Goal: Task Accomplishment & Management: Use online tool/utility

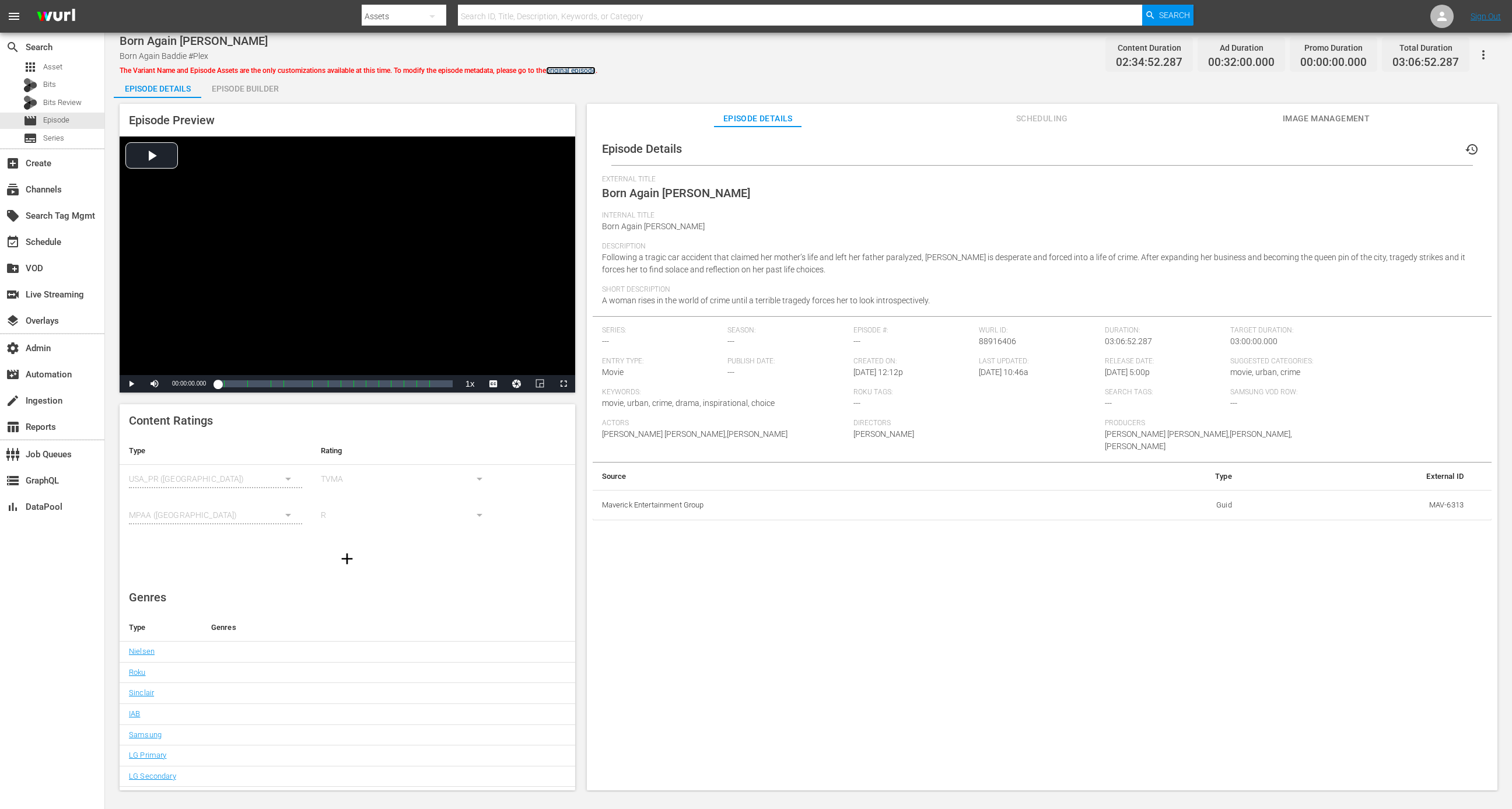
click at [582, 68] on link "original episode" at bounding box center [571, 71] width 50 height 9
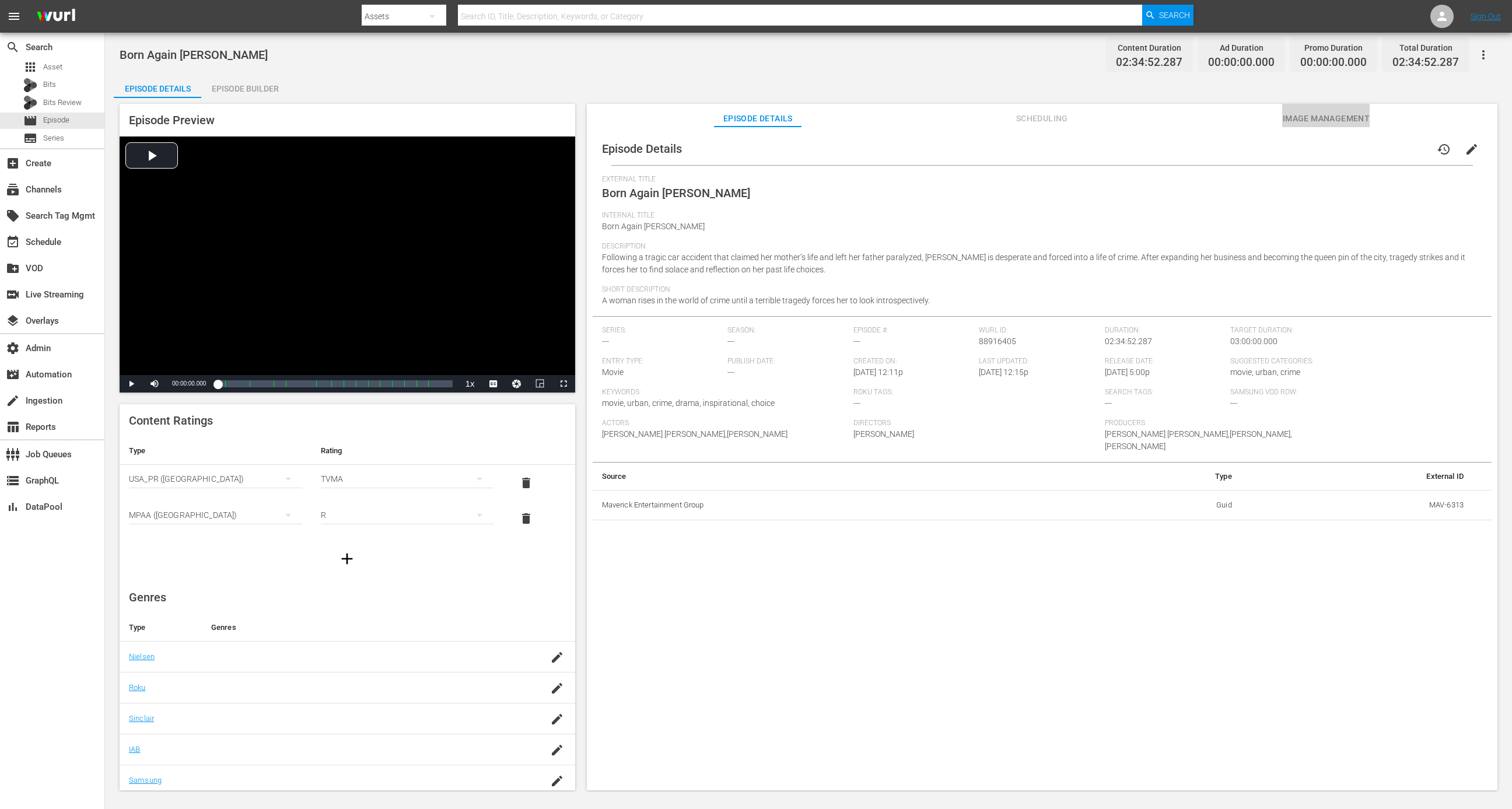
click at [1007, 118] on span "Image Management" at bounding box center [1326, 118] width 88 height 15
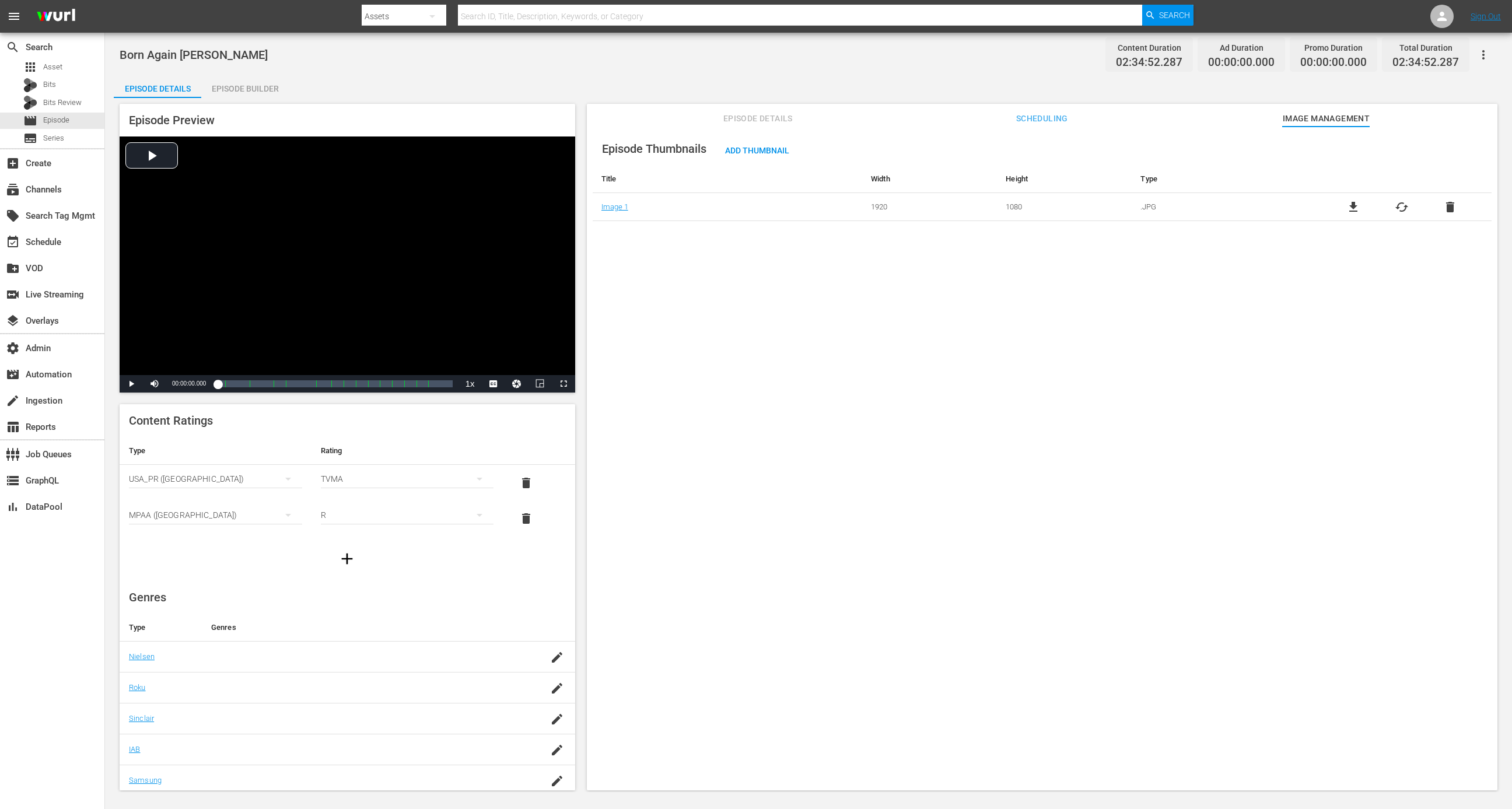
click at [755, 124] on button "Episode Details" at bounding box center [758, 115] width 88 height 23
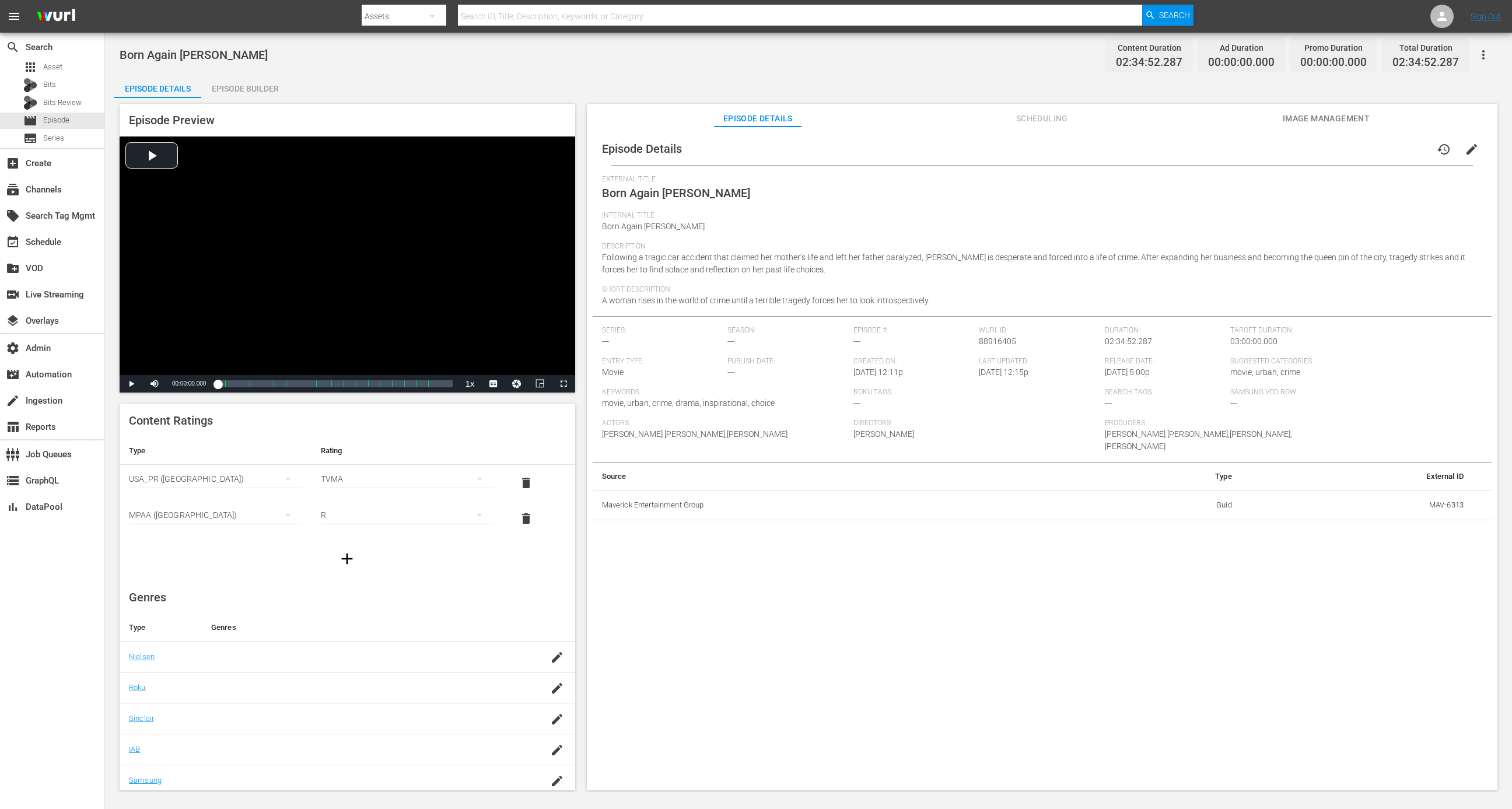
click at [1007, 118] on span "Scheduling" at bounding box center [1042, 118] width 88 height 15
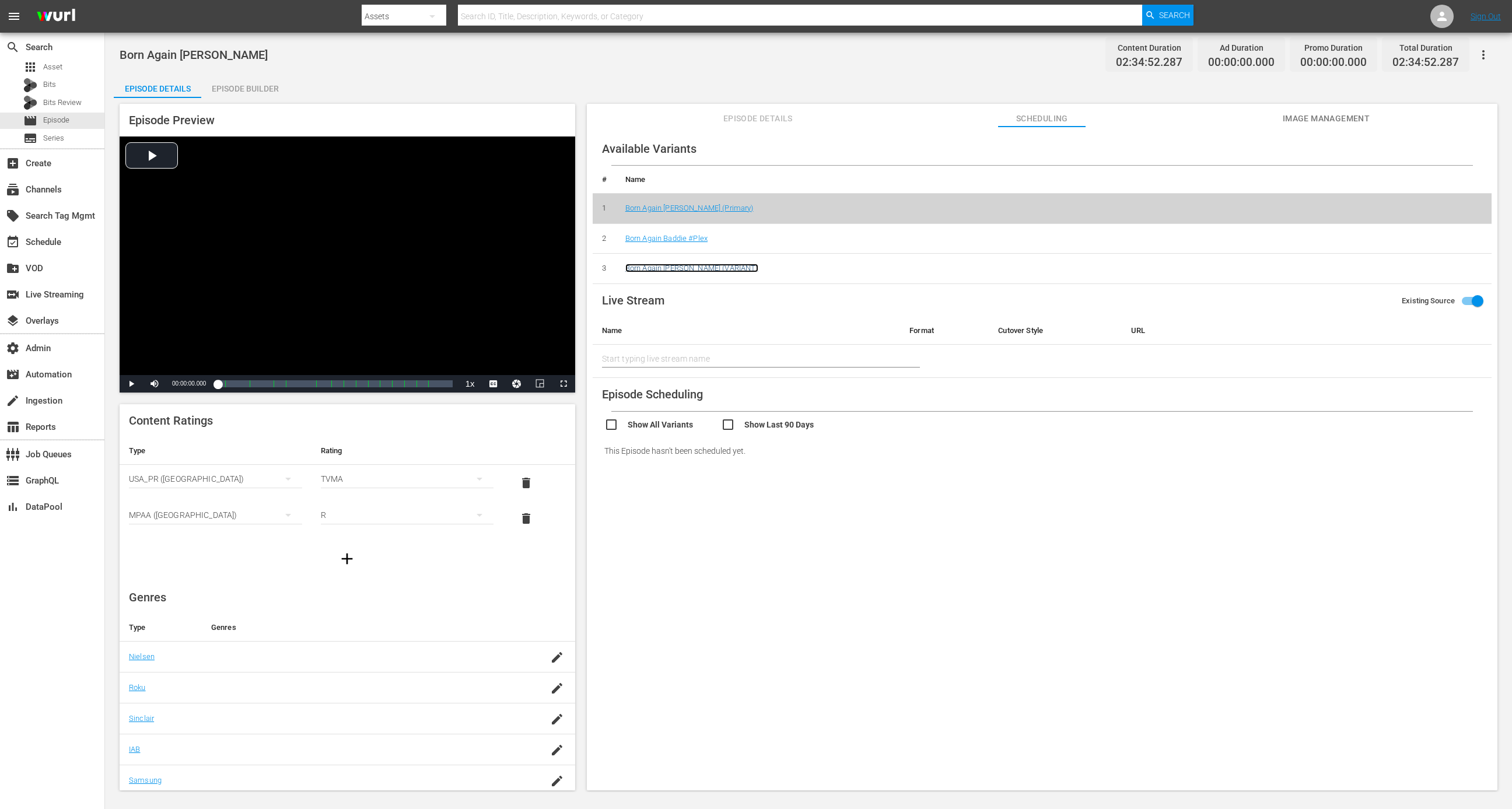
click at [702, 265] on link "Born Again Baddie (VARIANT)" at bounding box center [692, 268] width 133 height 9
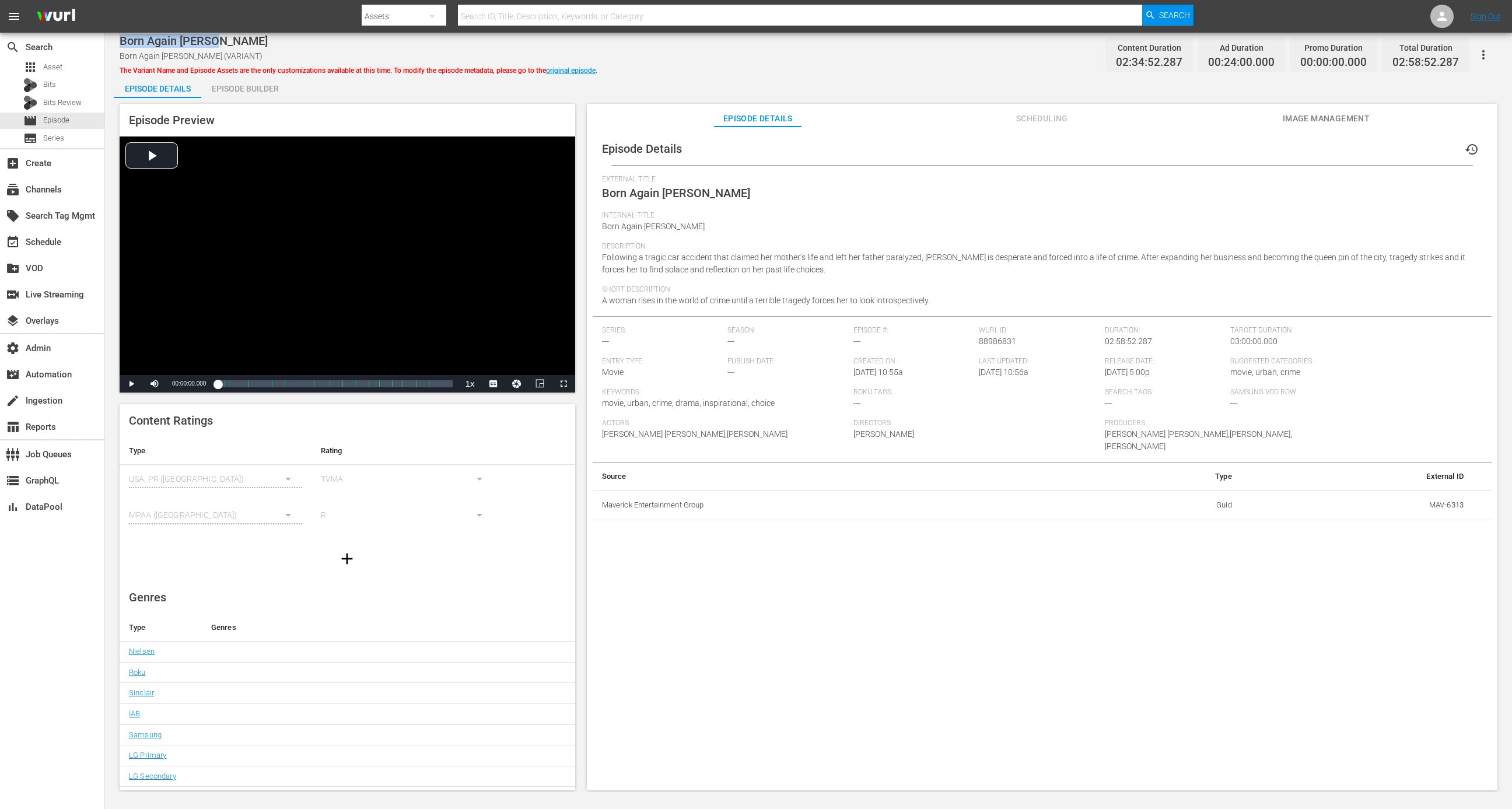
drag, startPoint x: 229, startPoint y: 35, endPoint x: 119, endPoint y: 38, distance: 110.0
click at [119, 38] on div "Born Again Baddie" at bounding box center [358, 40] width 478 height 14
copy span "Born Again Baddie"
click at [578, 68] on link "original episode" at bounding box center [571, 71] width 50 height 9
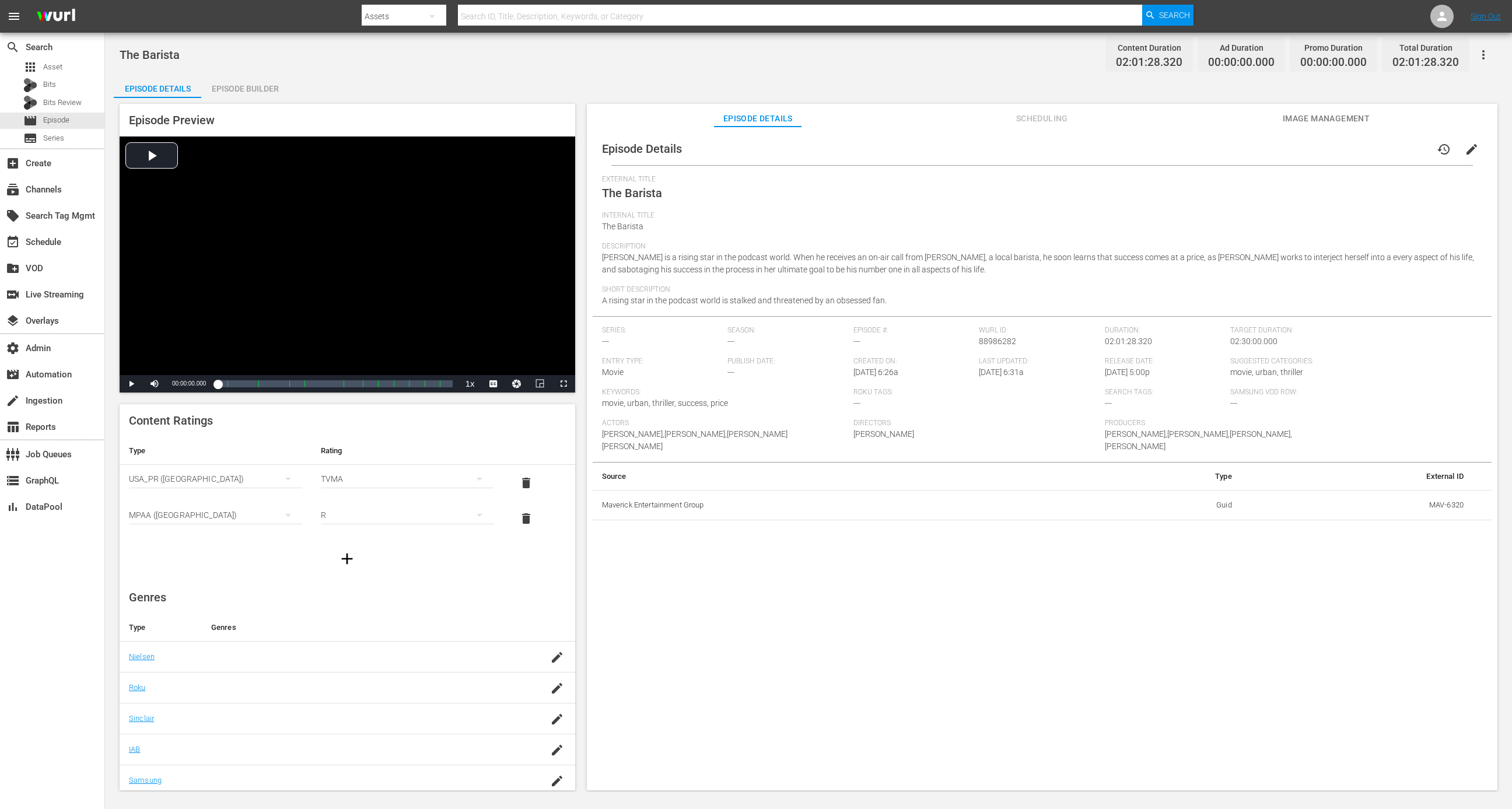
click at [245, 80] on div "Episode Builder" at bounding box center [245, 88] width 88 height 28
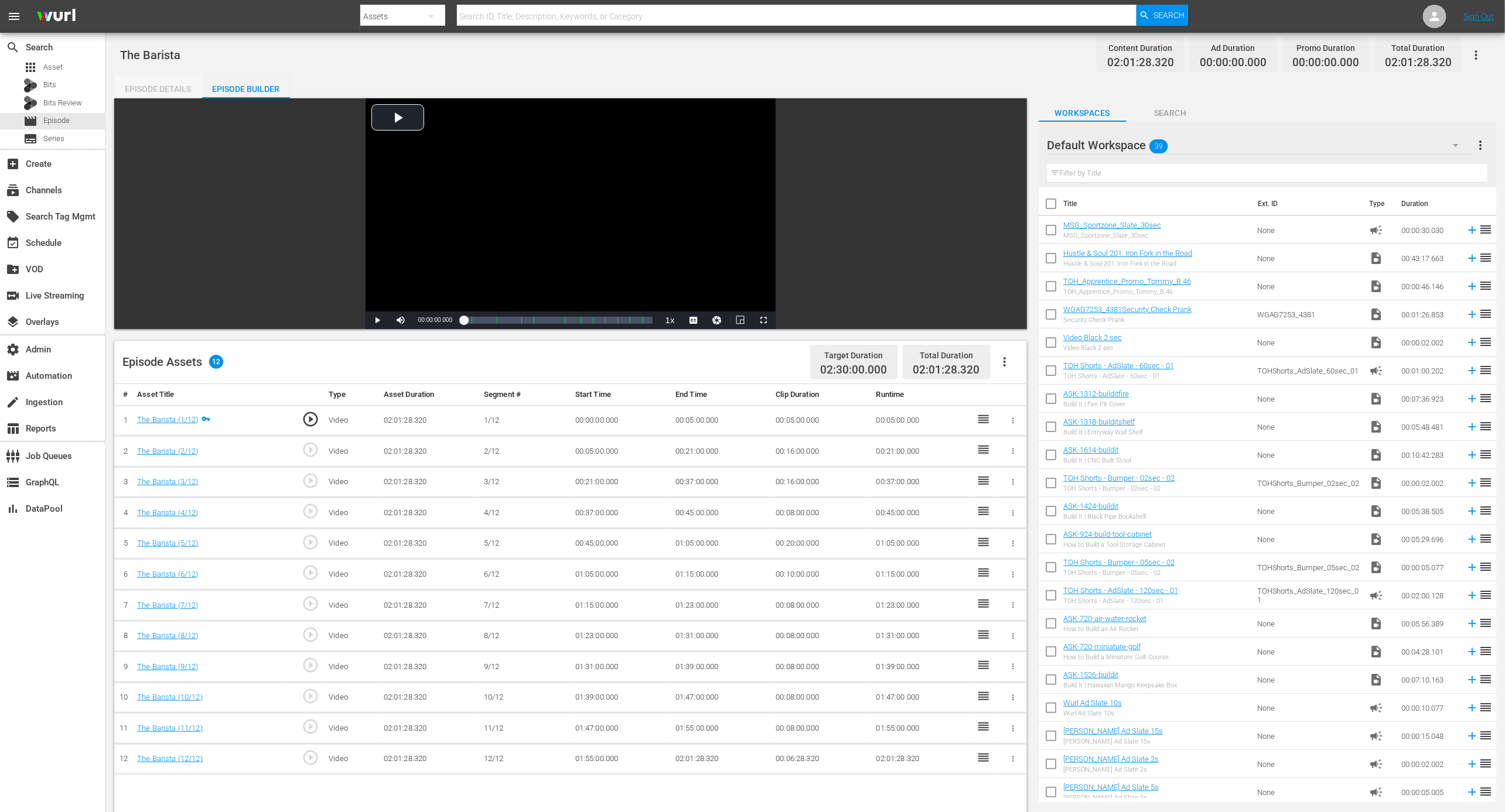
click at [169, 87] on div "Episode Details" at bounding box center [159, 89] width 88 height 28
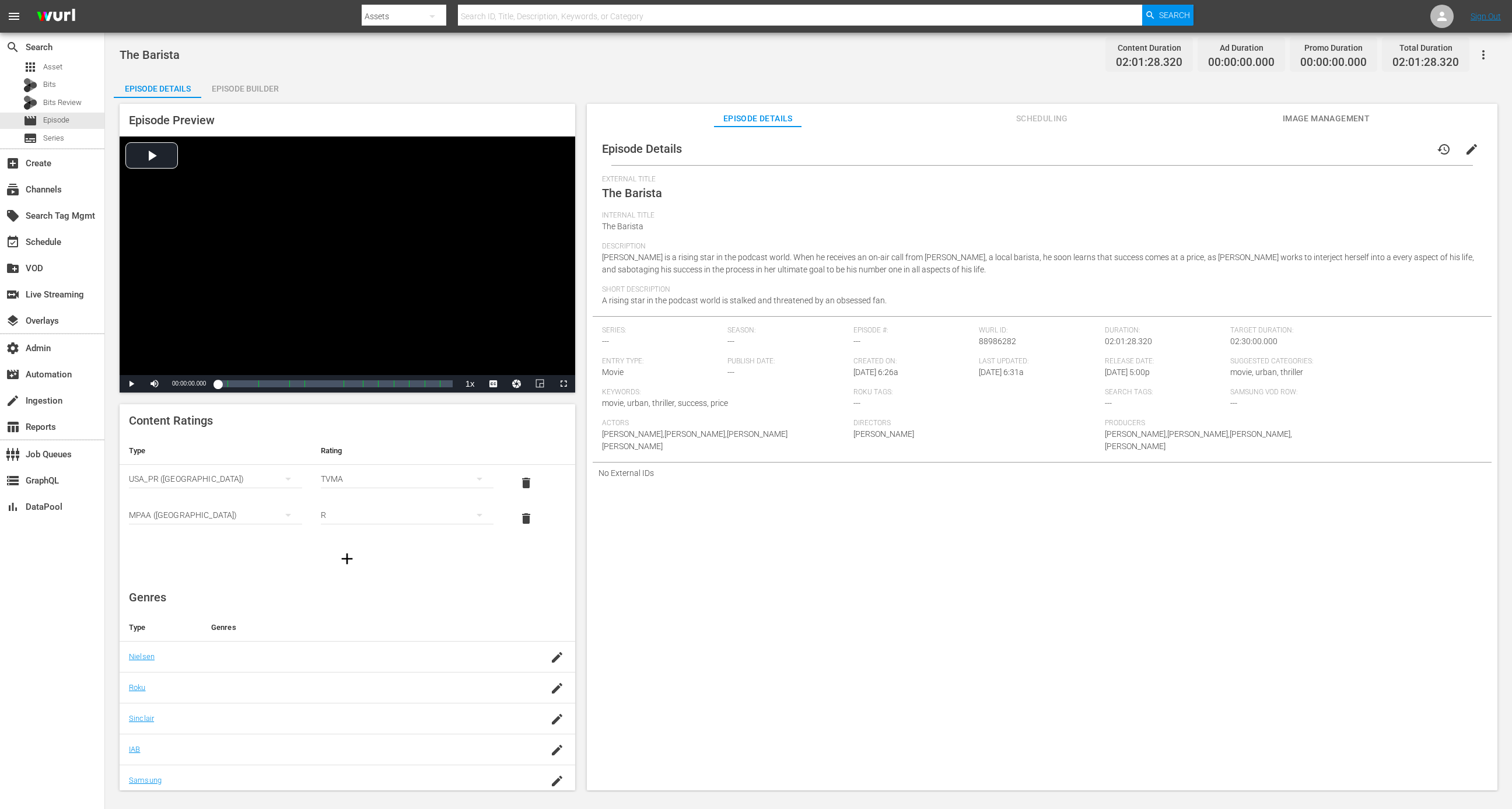
click at [263, 92] on div "Episode Builder" at bounding box center [245, 88] width 88 height 28
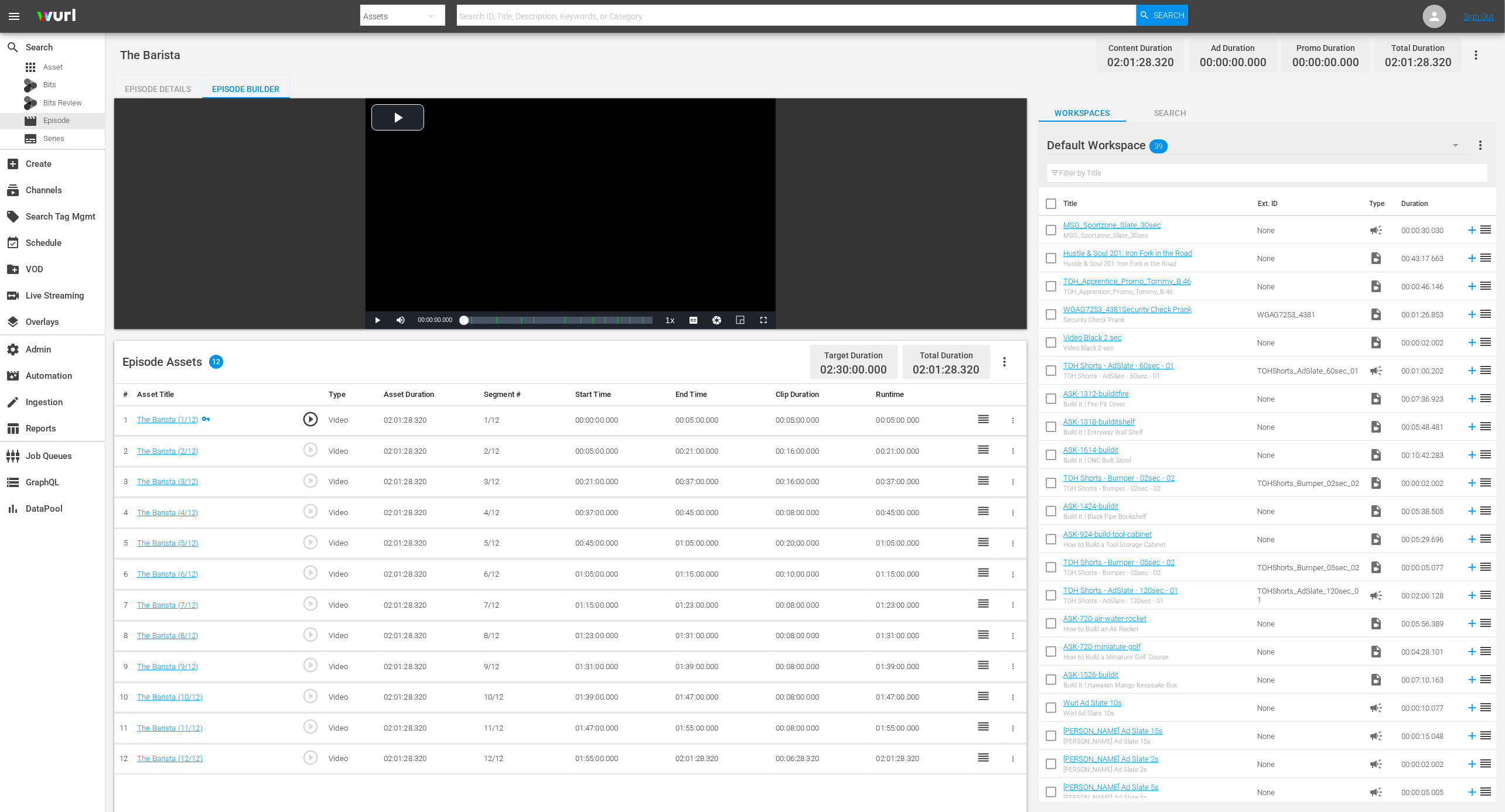
click at [177, 414] on div "The Barista (1/12)" at bounding box center [167, 419] width 61 height 11
click at [177, 415] on link "The Barista (1/12)" at bounding box center [167, 419] width 61 height 9
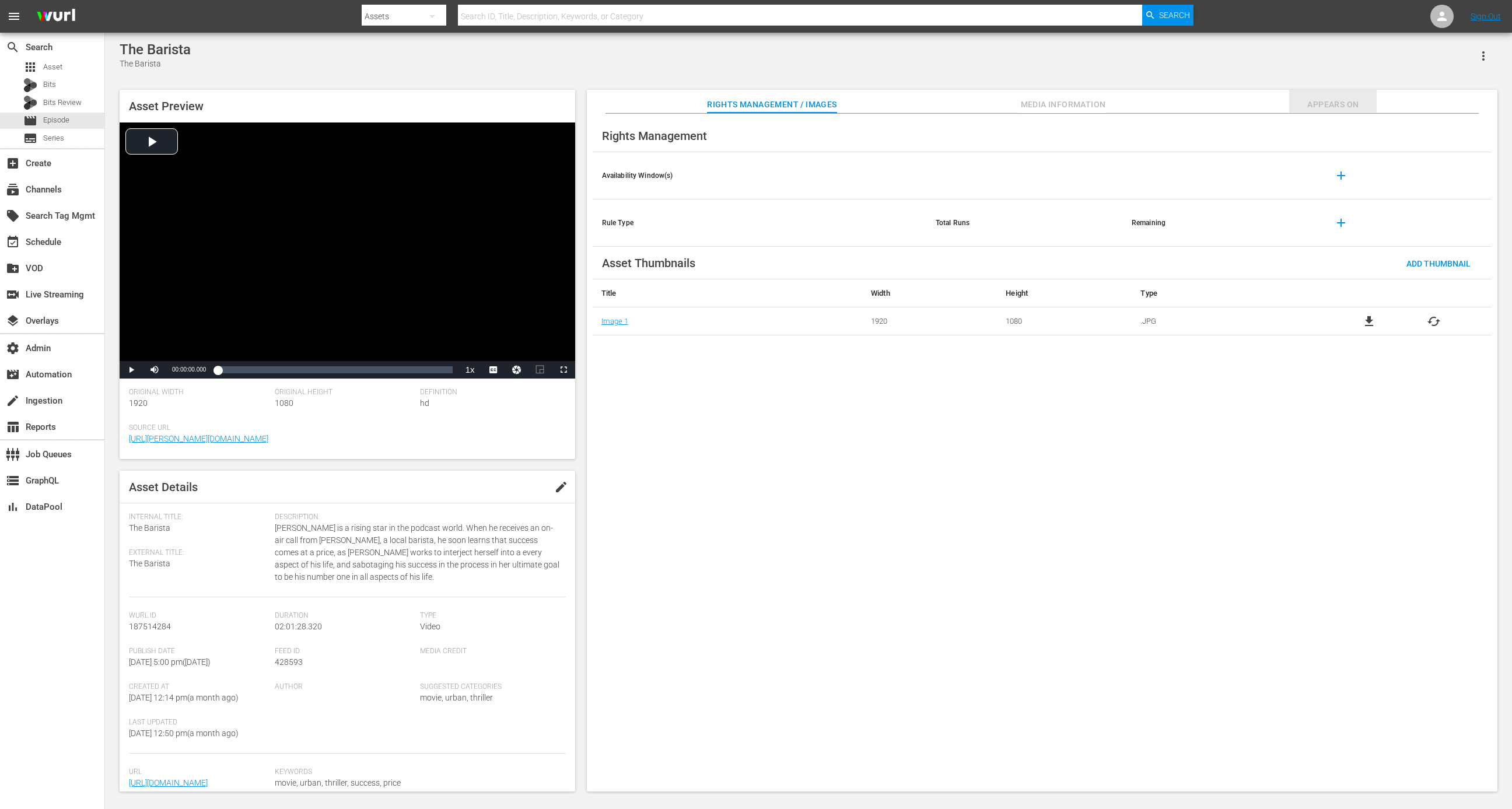
click at [1349, 96] on button "Appears On" at bounding box center [1333, 101] width 88 height 23
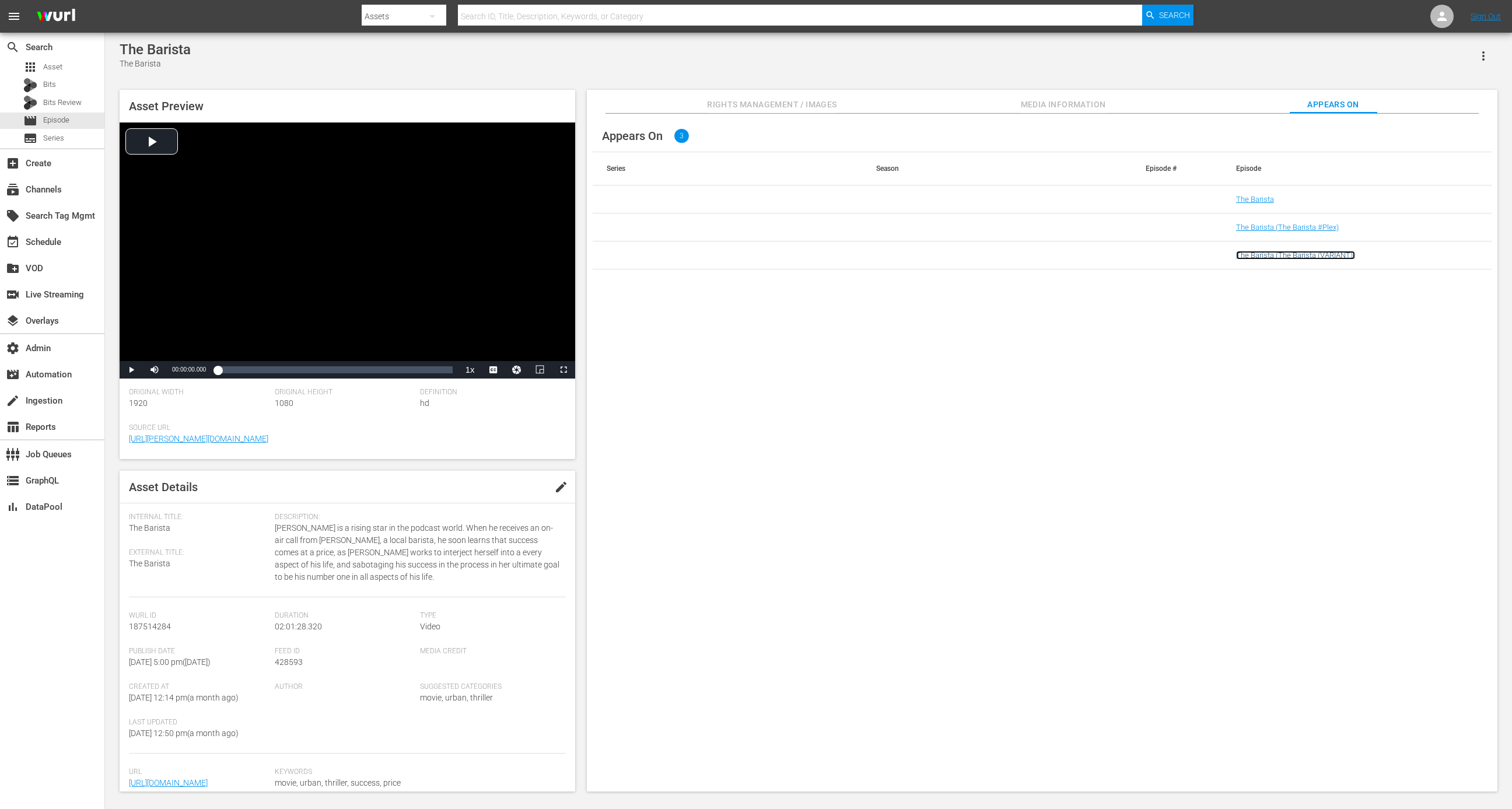
click at [1293, 251] on link "The Barista (The Barista (VARIANT))" at bounding box center [1296, 255] width 119 height 9
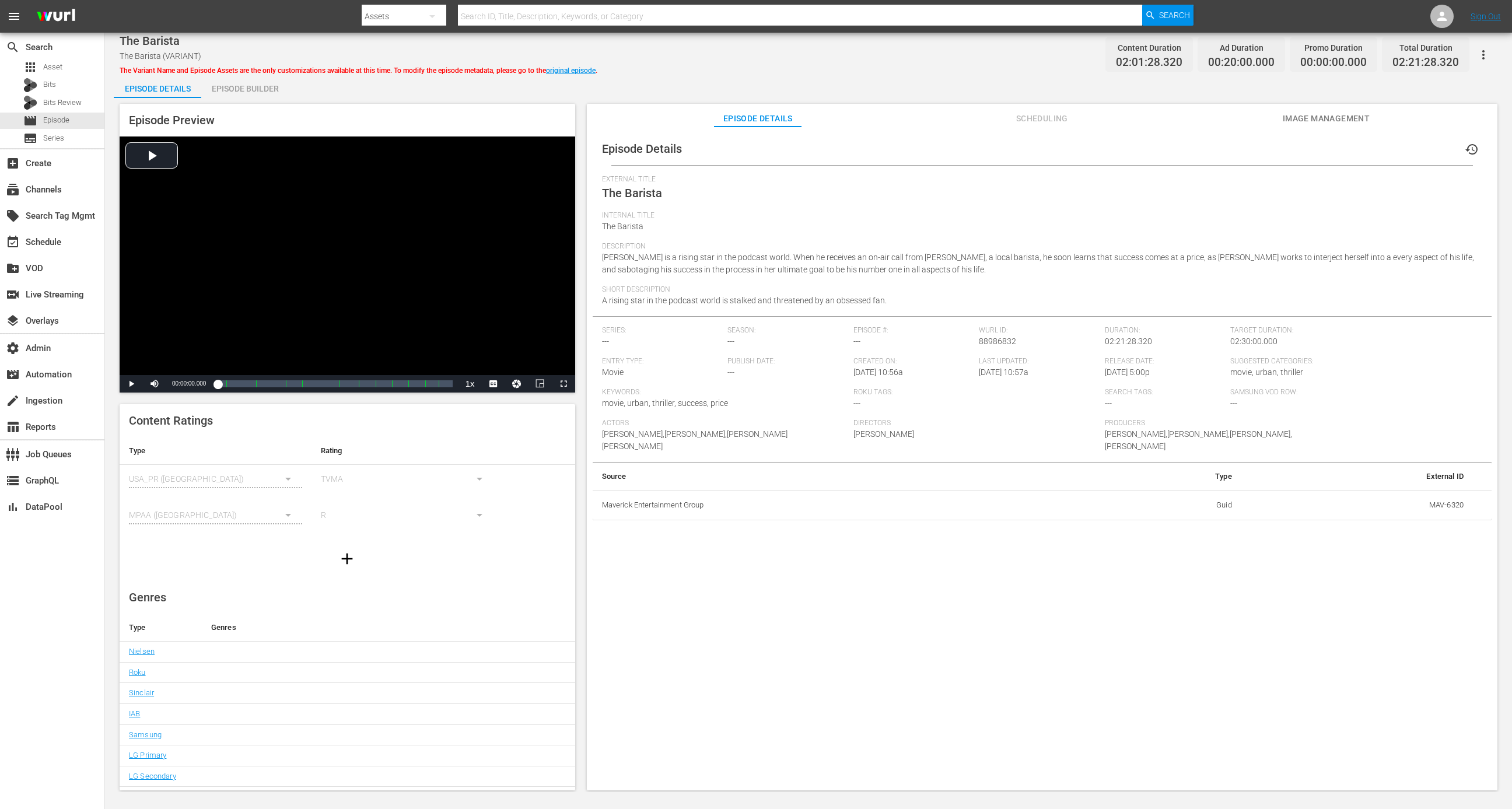
click at [1005, 112] on span "Scheduling" at bounding box center [1042, 118] width 88 height 15
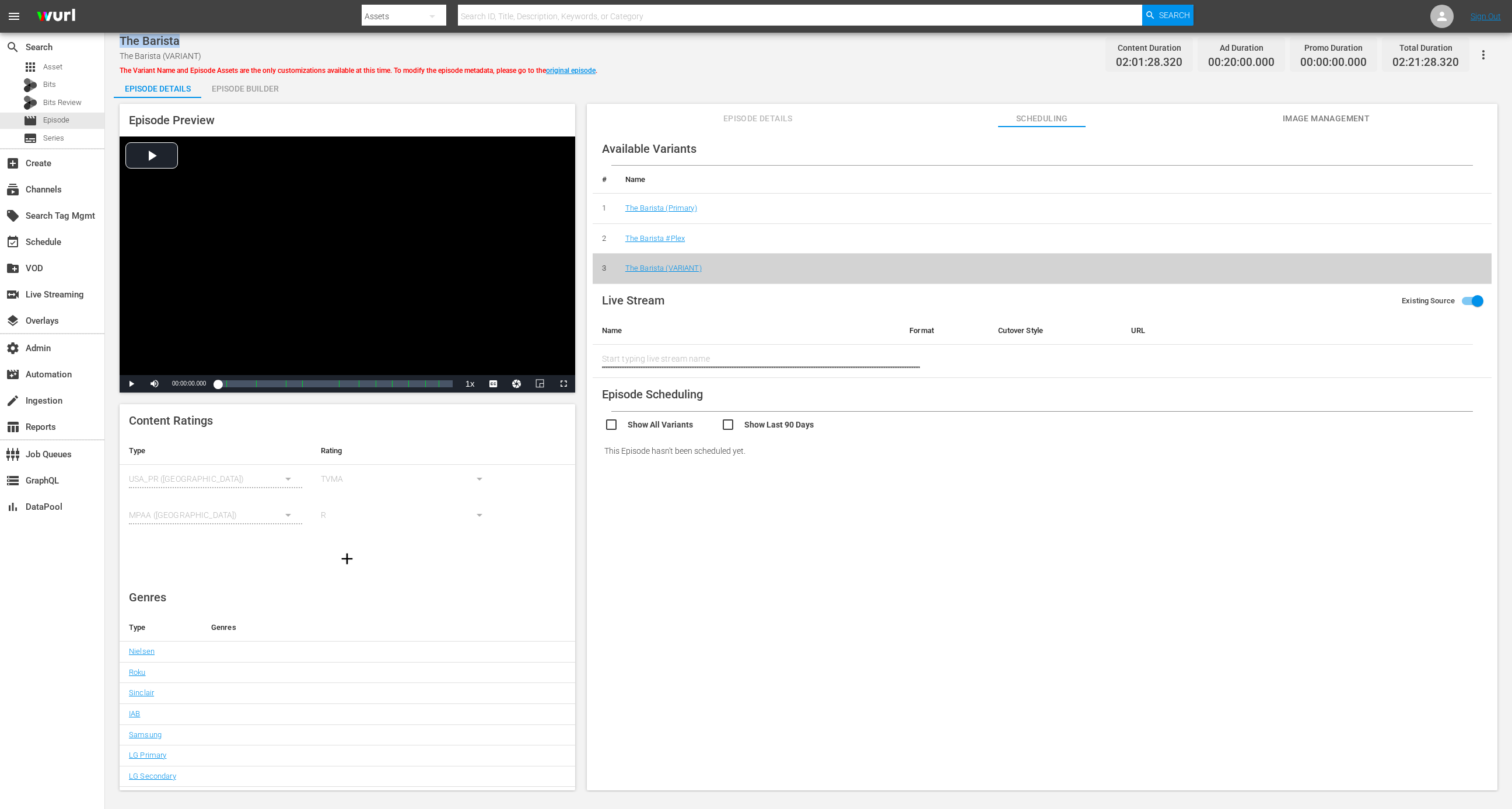
drag, startPoint x: 200, startPoint y: 45, endPoint x: 123, endPoint y: 45, distance: 77.0
click at [123, 45] on div "The Barista" at bounding box center [358, 40] width 478 height 14
copy span "The Barista"
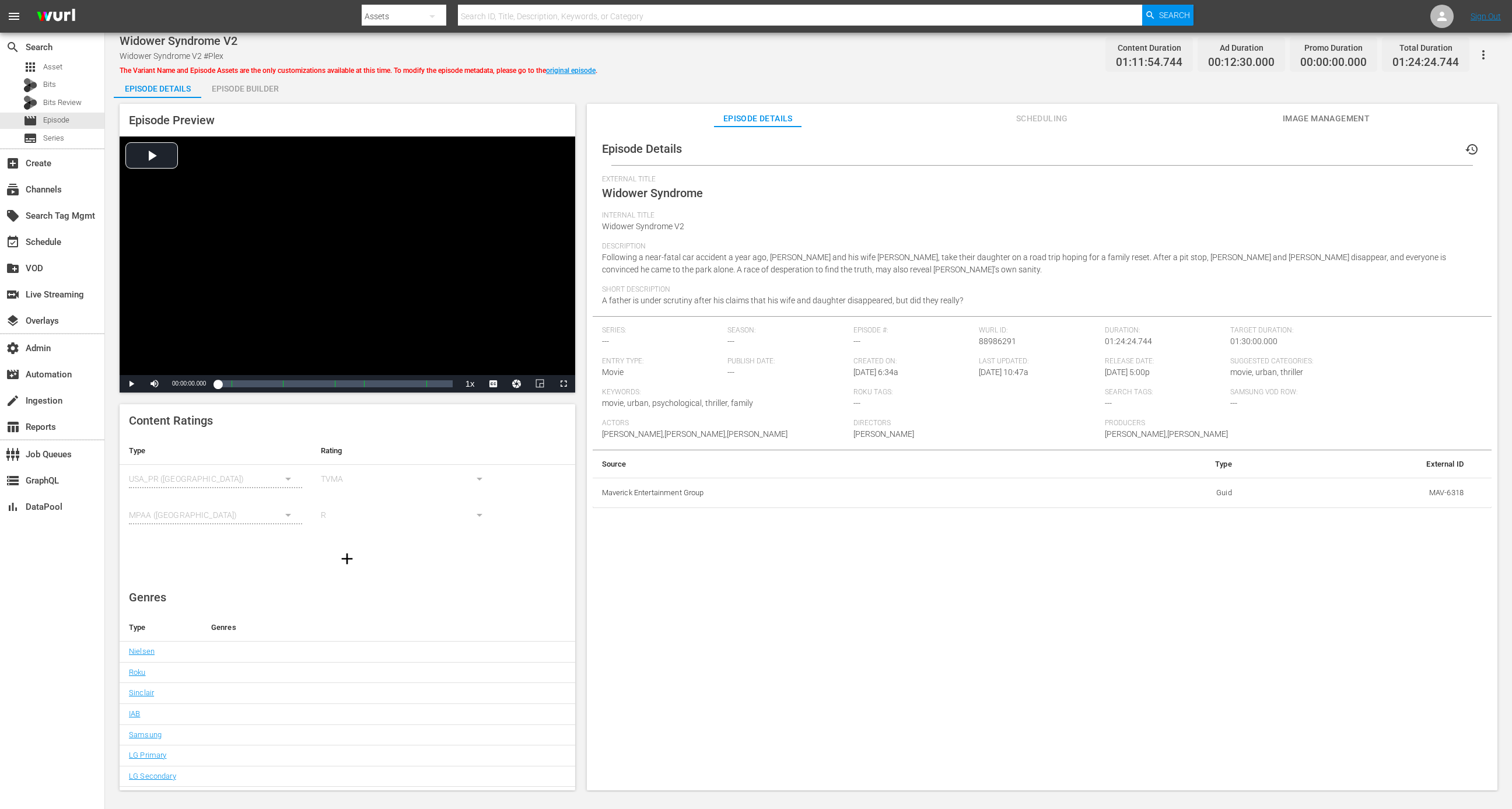
click at [1039, 118] on span "Scheduling" at bounding box center [1042, 118] width 88 height 15
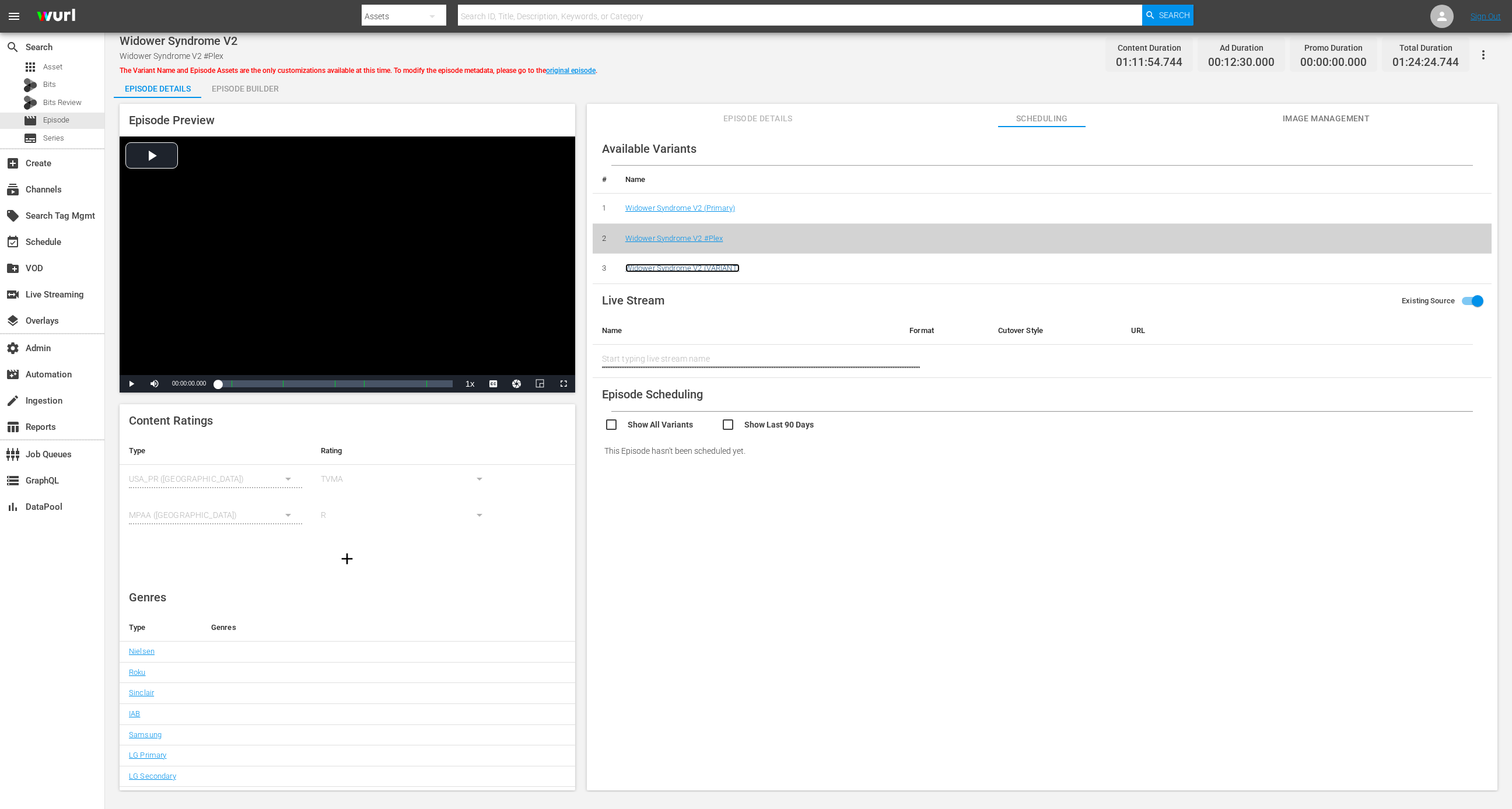
click at [700, 269] on link "Widower Syndrome V2 (VARIANT)" at bounding box center [682, 268] width 114 height 9
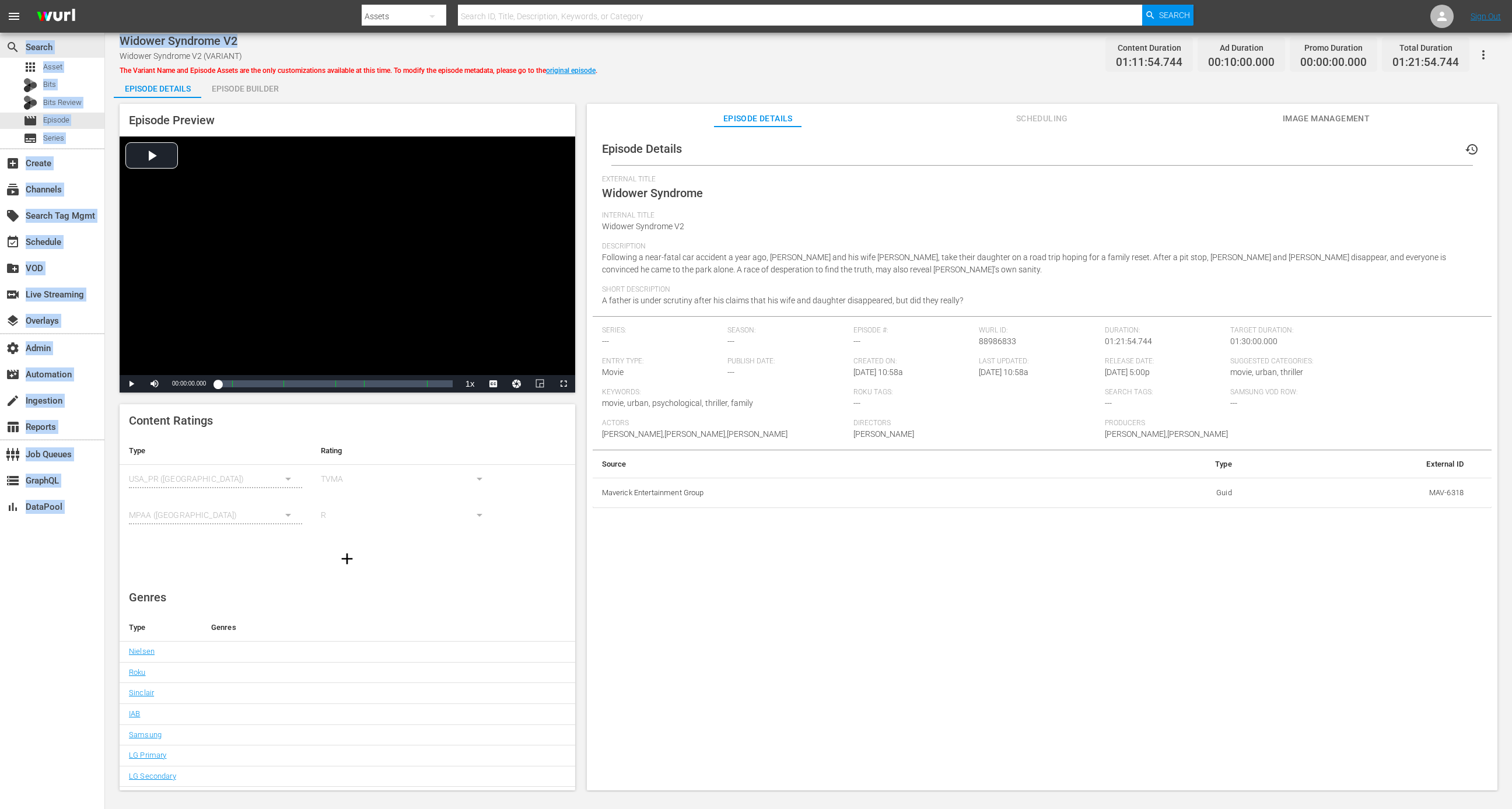
drag, startPoint x: 245, startPoint y: 40, endPoint x: 105, endPoint y: 38, distance: 140.0
click at [105, 0] on div "search Search apps Asset Bits Bits Review movie Episode subtitles Series add_bo…" at bounding box center [808, 0] width 1407 height 0
click at [160, 43] on span "Widower Syndrome V2" at bounding box center [178, 40] width 118 height 14
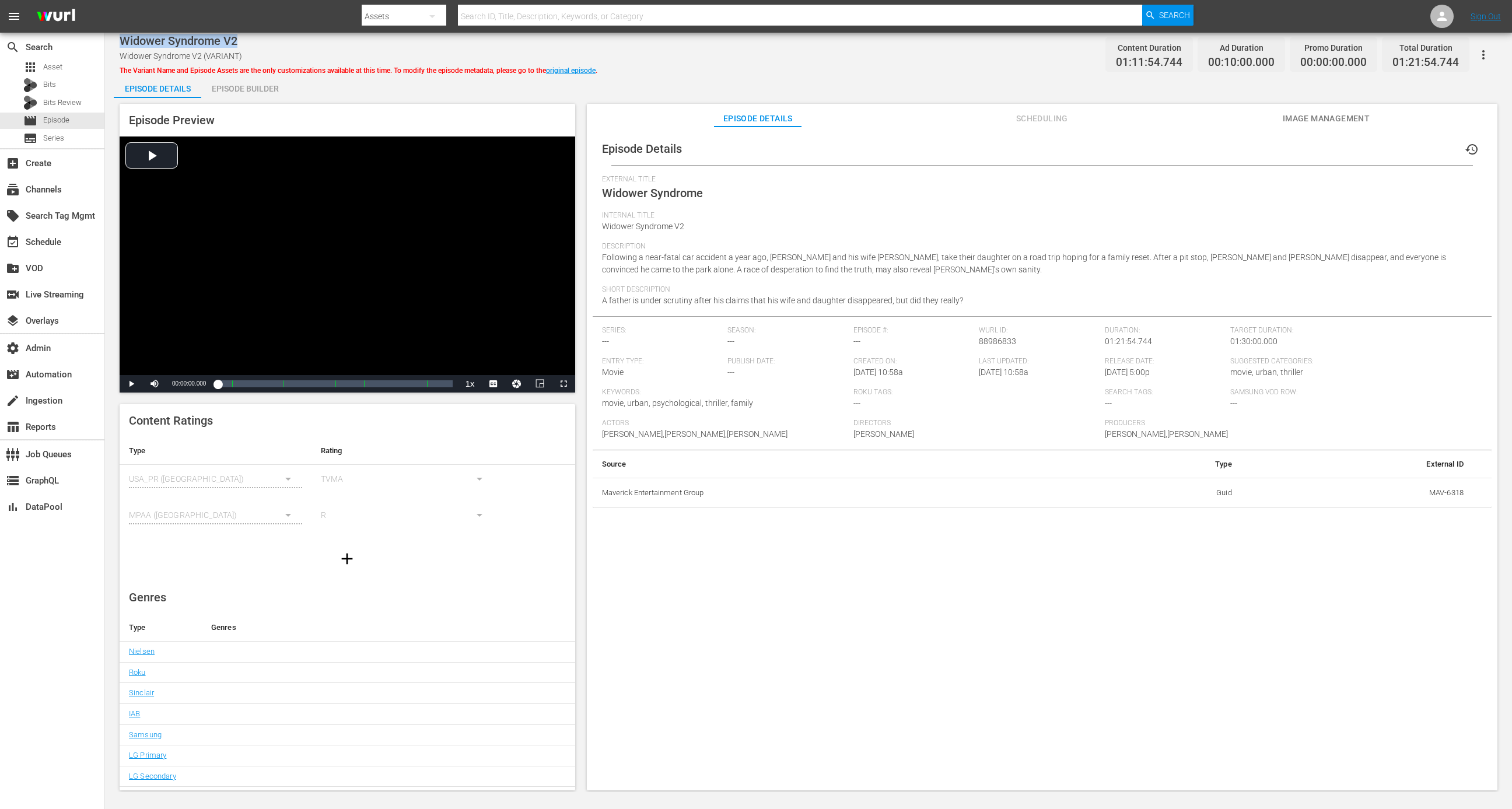
drag, startPoint x: 257, startPoint y: 39, endPoint x: 124, endPoint y: 36, distance: 133.0
click at [124, 36] on div "Widower Syndrome V2" at bounding box center [358, 40] width 478 height 14
copy span "Widower Syndrome V2"
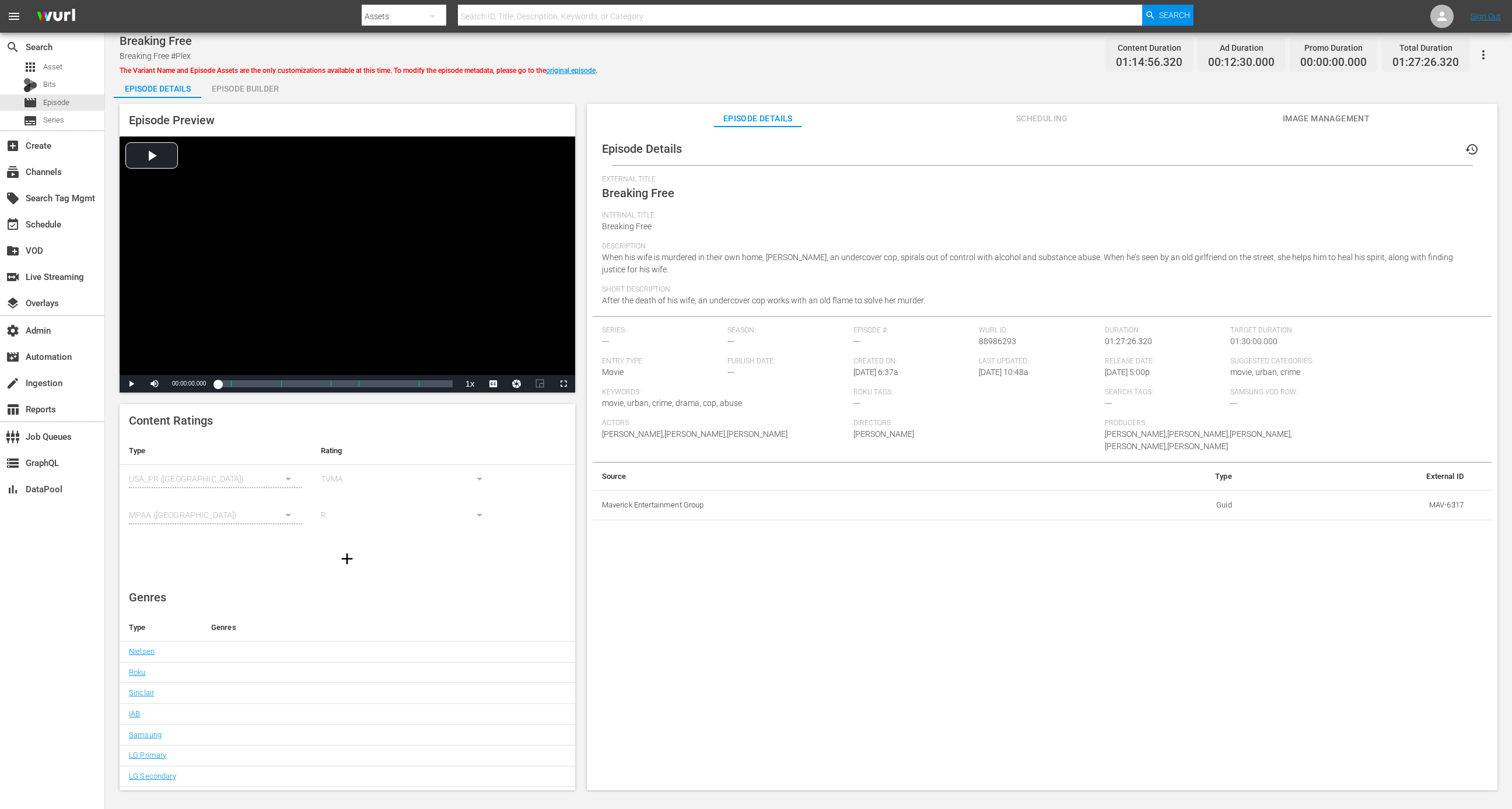
click at [1037, 118] on span "Scheduling" at bounding box center [1042, 118] width 88 height 15
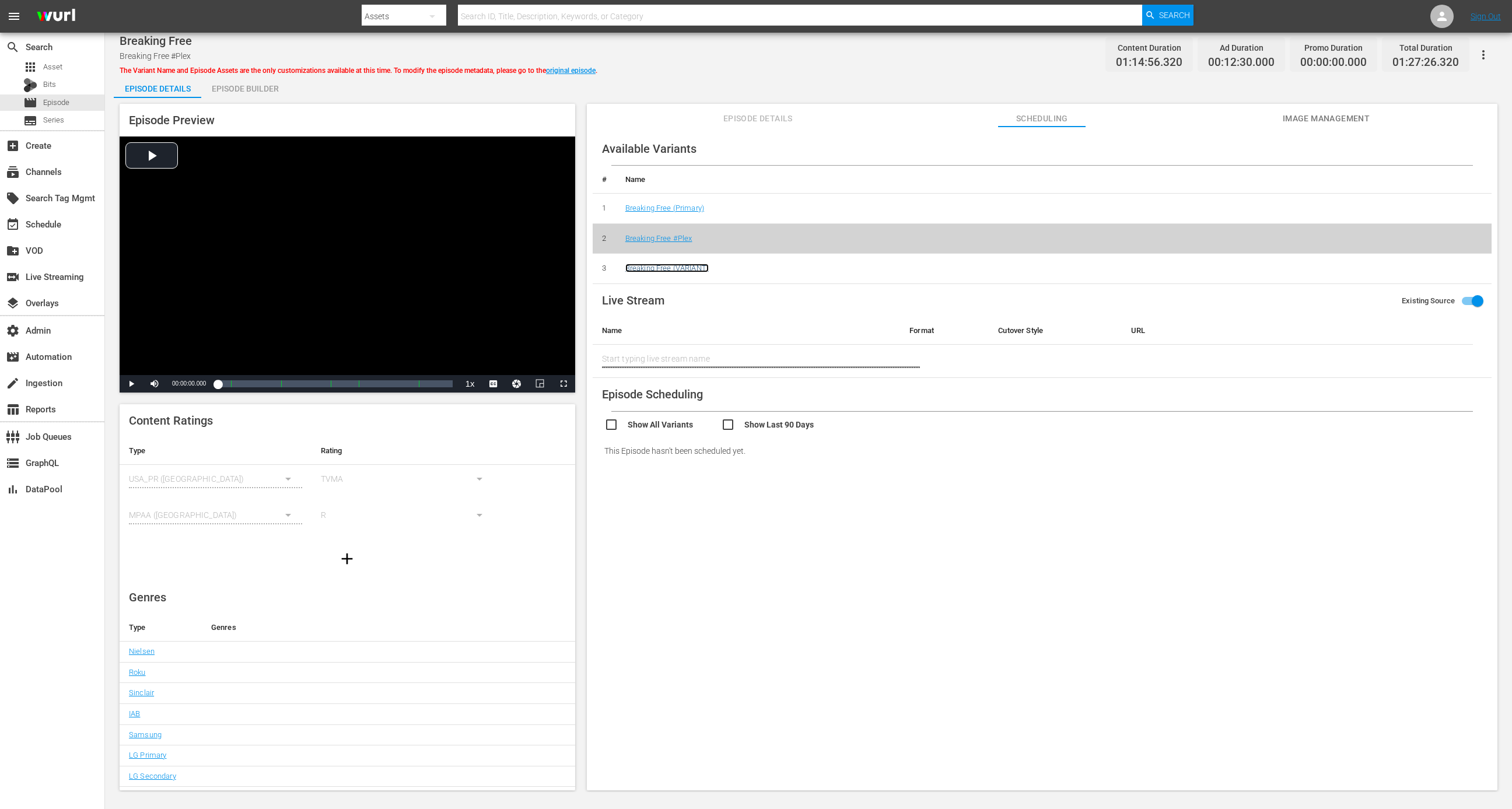
click at [700, 266] on link "Breaking Free (VARIANT)" at bounding box center [667, 268] width 83 height 9
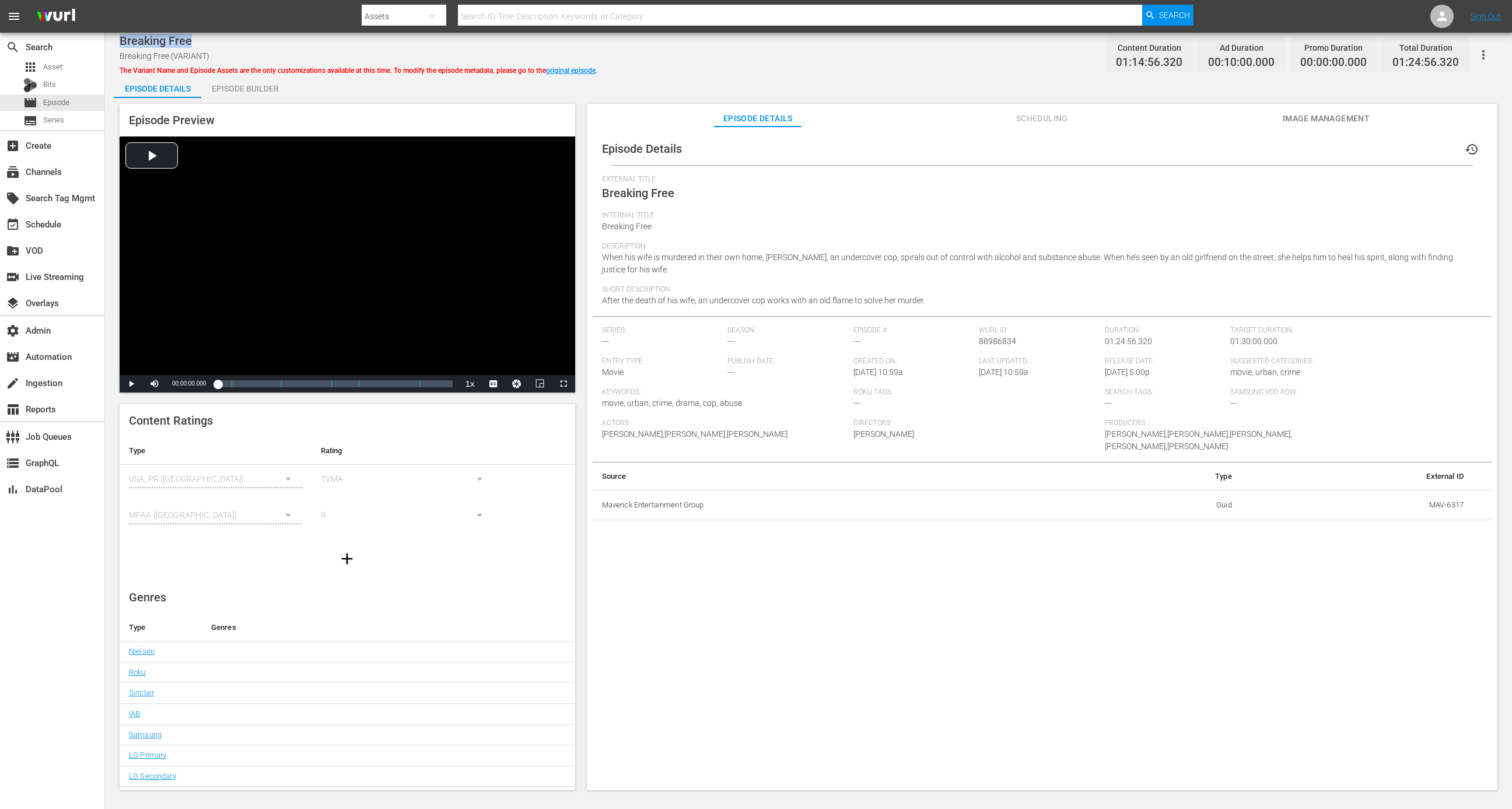
drag, startPoint x: 200, startPoint y: 39, endPoint x: 113, endPoint y: 39, distance: 87.0
click at [113, 39] on div "Breaking Free Breaking Free (VARIANT) The Variant Name and Episode Assets are t…" at bounding box center [808, 412] width 1407 height 759
copy span "Breaking Free"
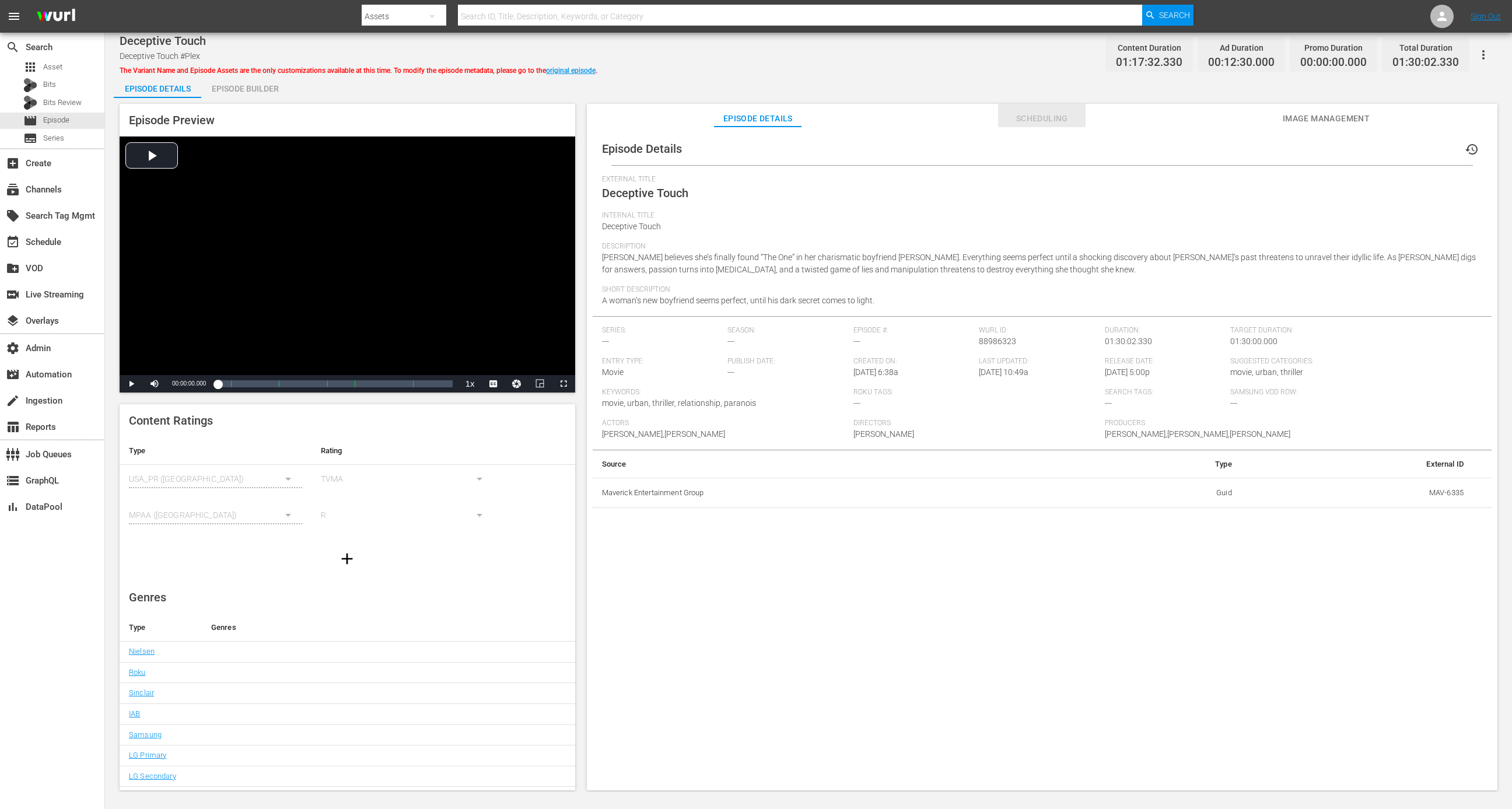
click at [1048, 105] on button "Scheduling" at bounding box center [1042, 115] width 88 height 23
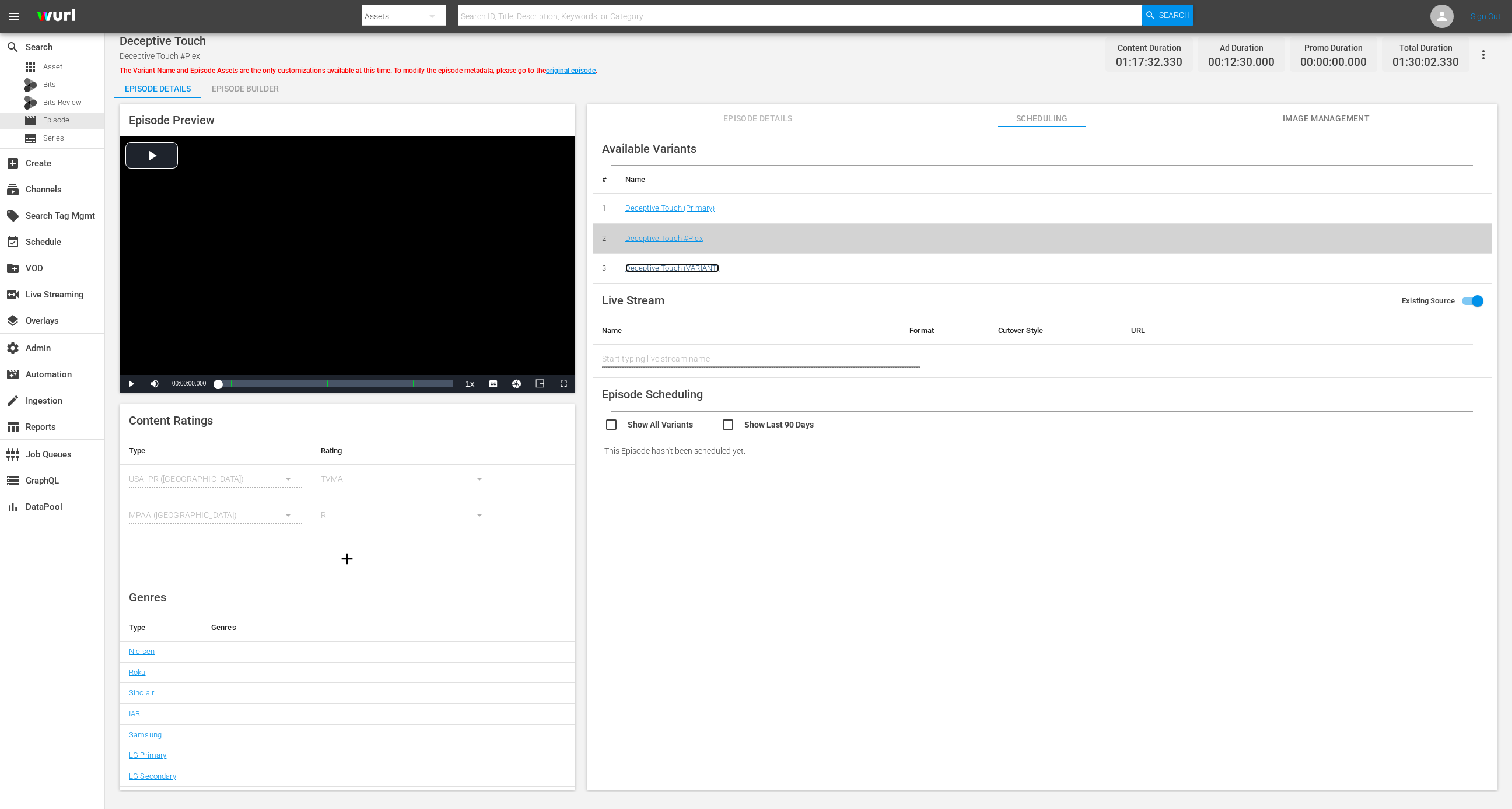
click at [654, 271] on link "Deceptive Touch (VARIANT)" at bounding box center [672, 268] width 94 height 9
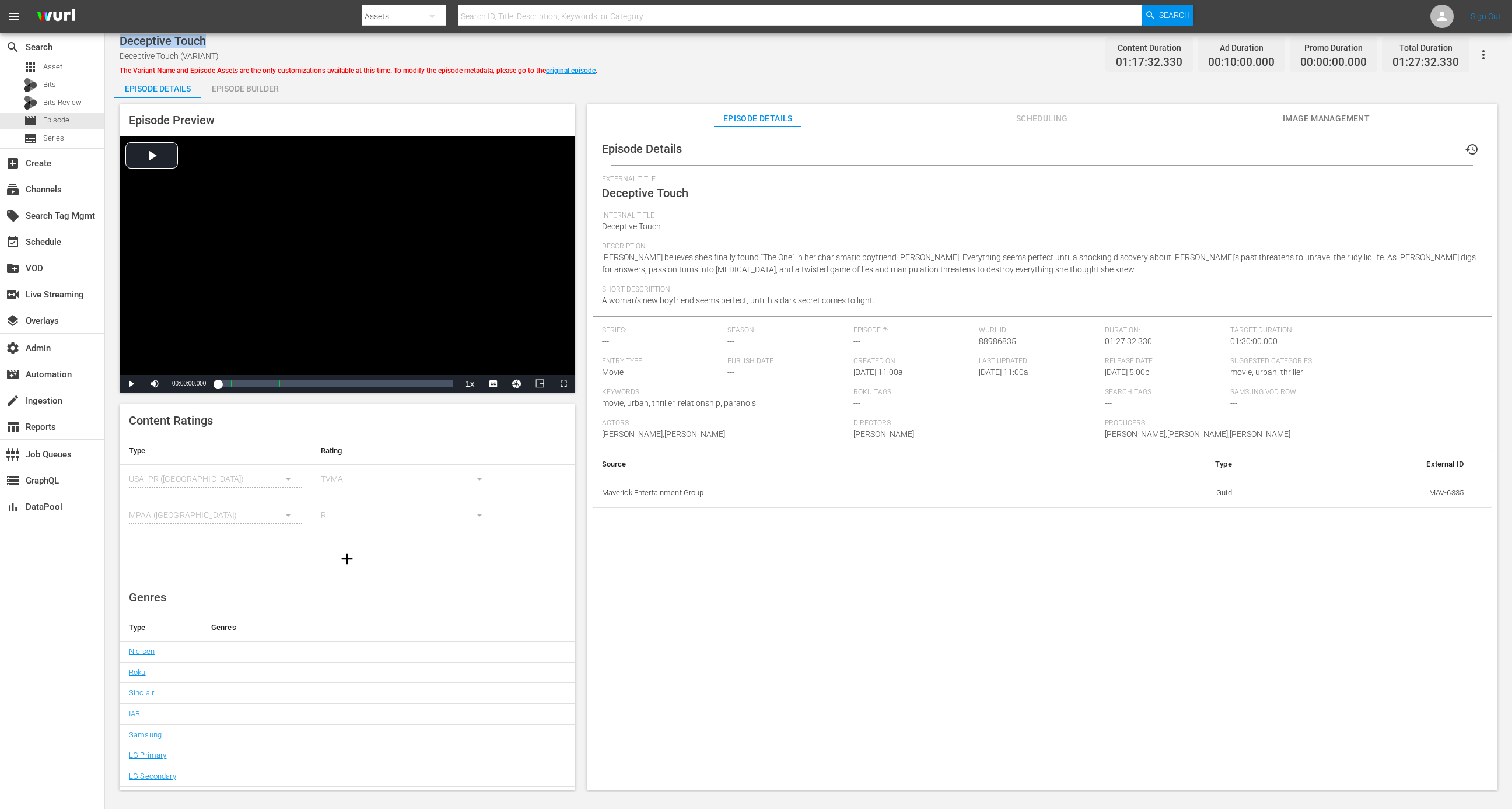
drag, startPoint x: 233, startPoint y: 41, endPoint x: 121, endPoint y: 41, distance: 112.0
click at [121, 41] on div "Deceptive Touch" at bounding box center [358, 40] width 478 height 14
copy span "Deceptive Touch"
click at [1032, 117] on span "Scheduling" at bounding box center [1042, 118] width 88 height 15
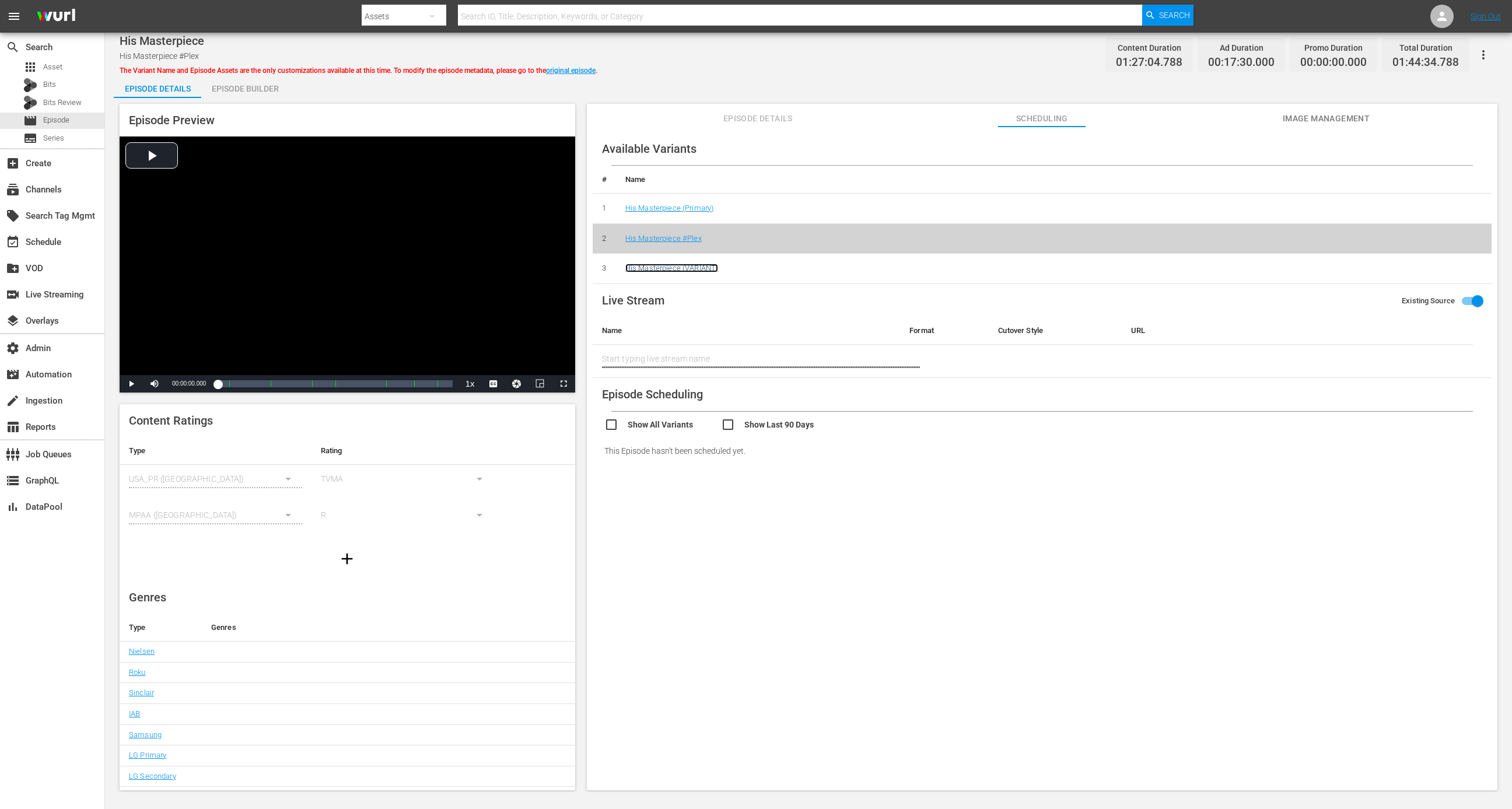
click at [688, 266] on link "His Masterpiece (VARIANT)" at bounding box center [672, 268] width 93 height 9
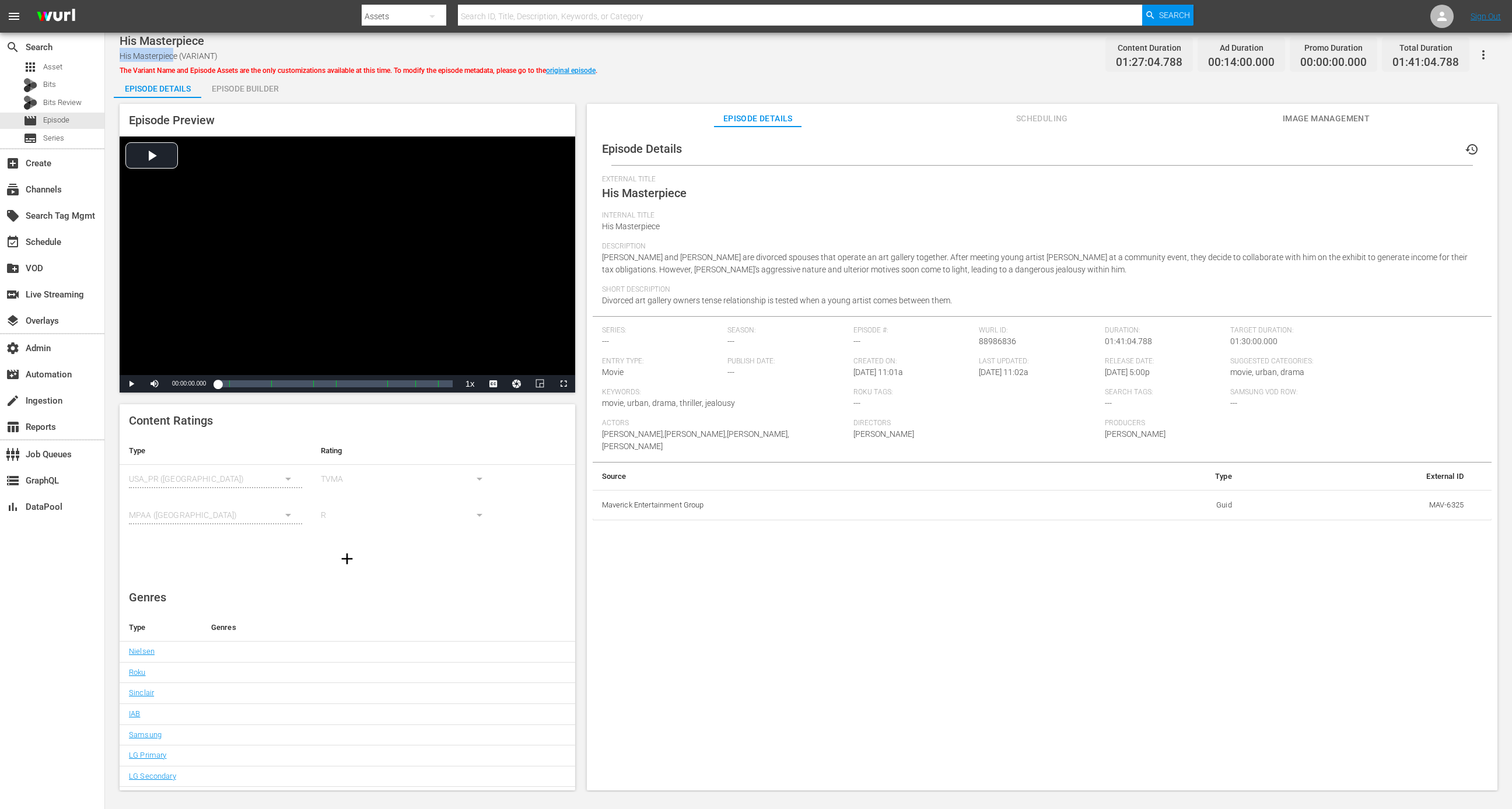
drag, startPoint x: 175, startPoint y: 53, endPoint x: 116, endPoint y: 57, distance: 59.1
click at [116, 57] on div "His Masterpiece His Masterpiece (VARIANT) The Variant Name and Episode Assets a…" at bounding box center [808, 412] width 1407 height 759
drag, startPoint x: 198, startPoint y: 39, endPoint x: 117, endPoint y: 39, distance: 81.0
click at [117, 39] on div "His Masterpiece His Masterpiece (VARIANT) The Variant Name and Episode Assets a…" at bounding box center [808, 412] width 1407 height 759
copy span "His Masterpiece"
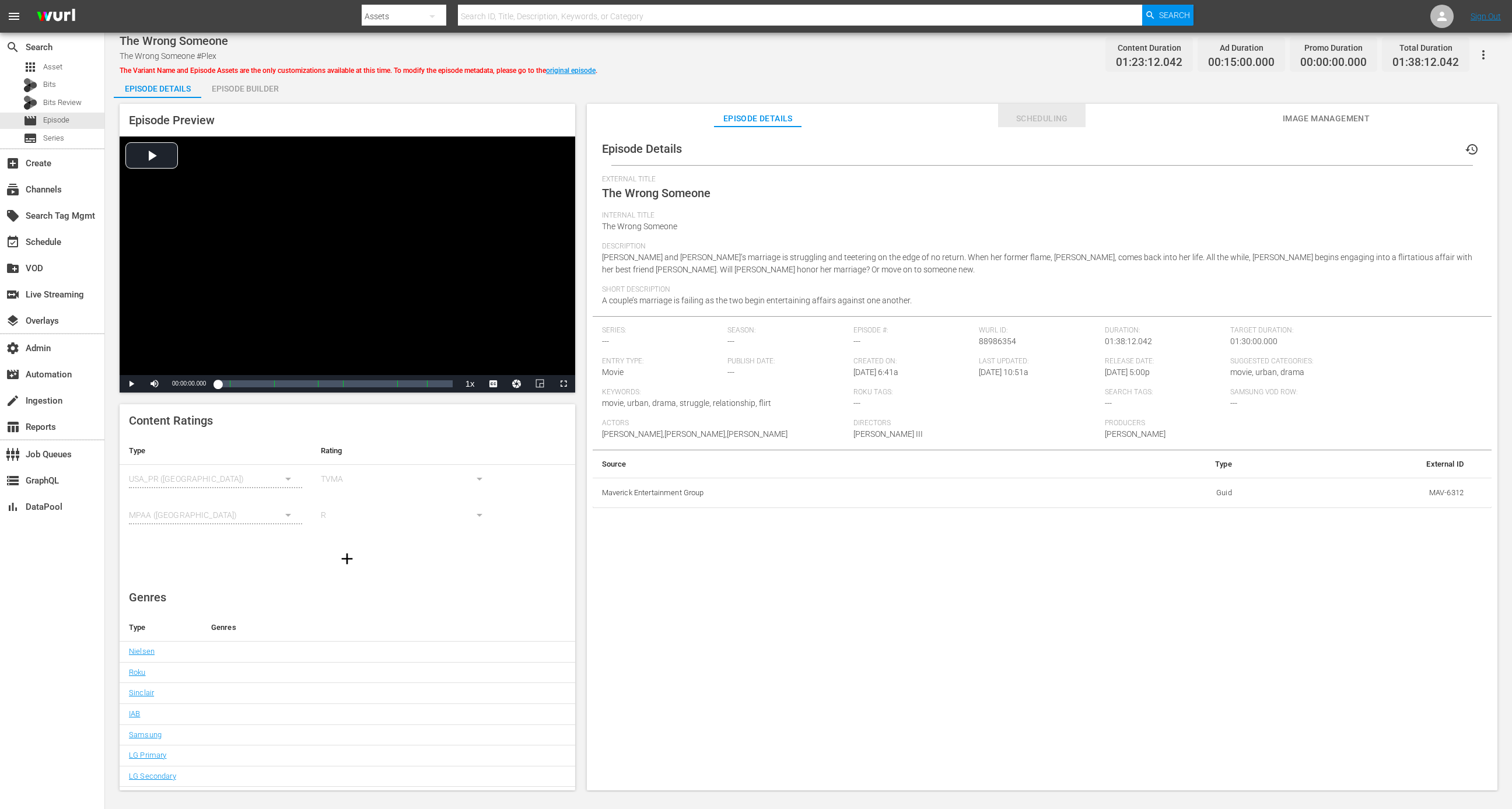
click at [1007, 121] on span "Scheduling" at bounding box center [1042, 118] width 88 height 15
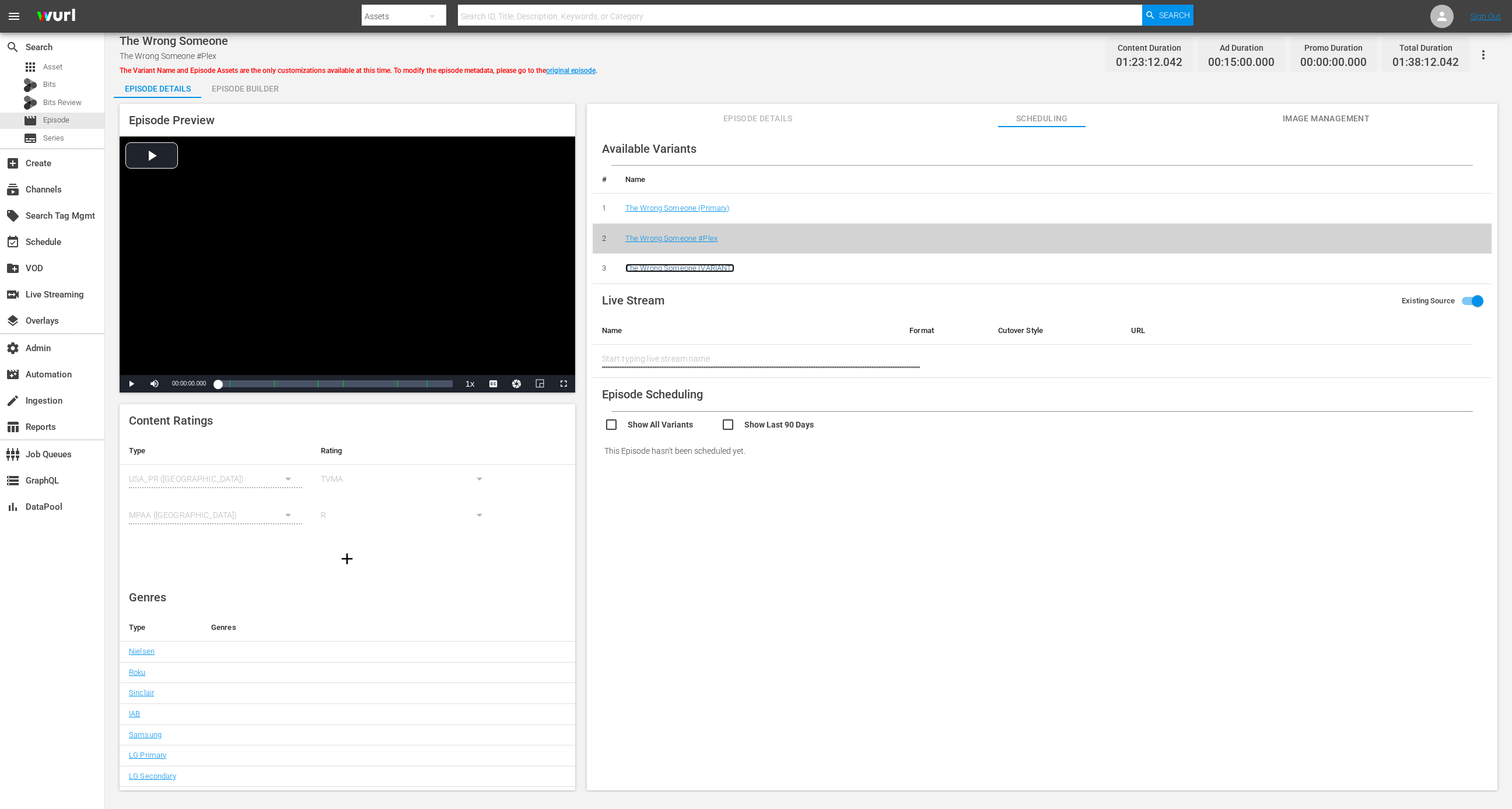
click at [674, 267] on link "The Wrong Someone (VARIANT)" at bounding box center [680, 268] width 109 height 9
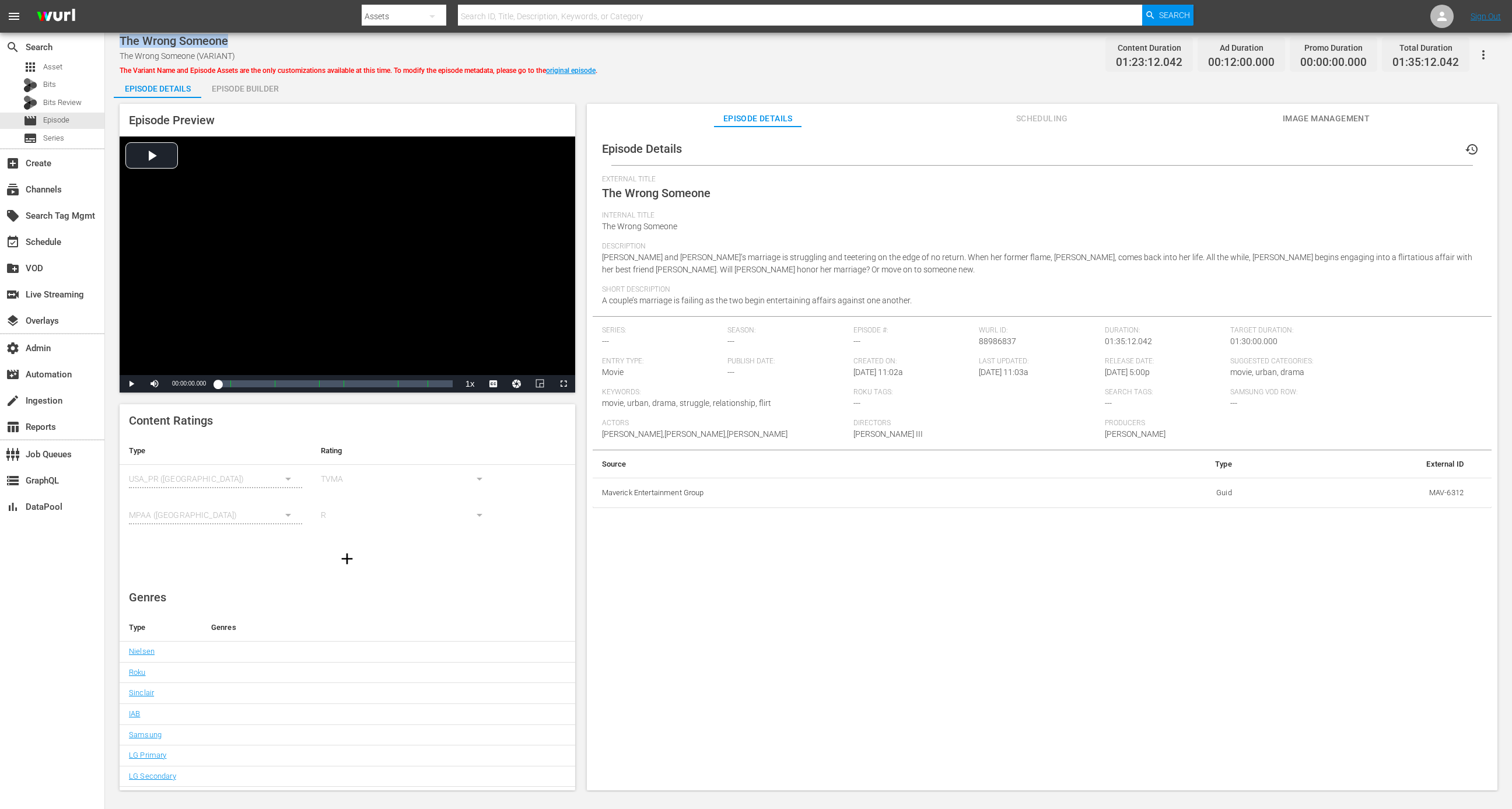
drag, startPoint x: 245, startPoint y: 38, endPoint x: 117, endPoint y: 39, distance: 128.0
click at [117, 39] on div "The Wrong Someone The Wrong Someone (VARIANT) The Variant Name and Episode Asse…" at bounding box center [808, 412] width 1407 height 759
copy span "The Wrong Someone"
drag, startPoint x: 251, startPoint y: 43, endPoint x: 117, endPoint y: 46, distance: 134.0
click at [117, 46] on div "Desperate Desires Desperate Desires #Plex The Variant Name and Episode Assets a…" at bounding box center [808, 412] width 1407 height 759
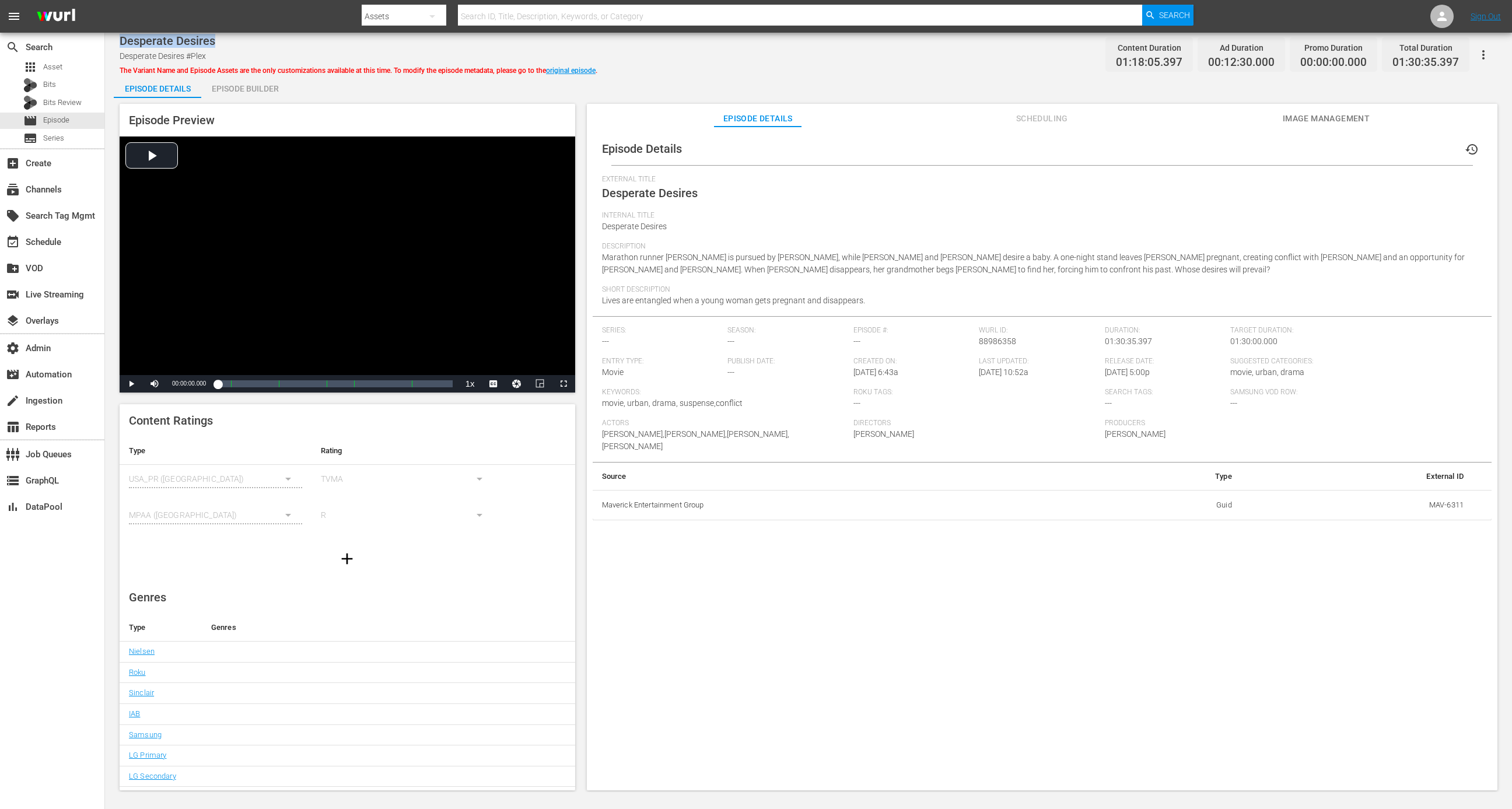
copy span "Desperate Desires"
click at [632, 34] on div "Desperate Desires Desperate Desires #Plex The Variant Name and Episode Assets a…" at bounding box center [808, 412] width 1407 height 759
click at [1007, 124] on span "Scheduling" at bounding box center [1042, 118] width 88 height 15
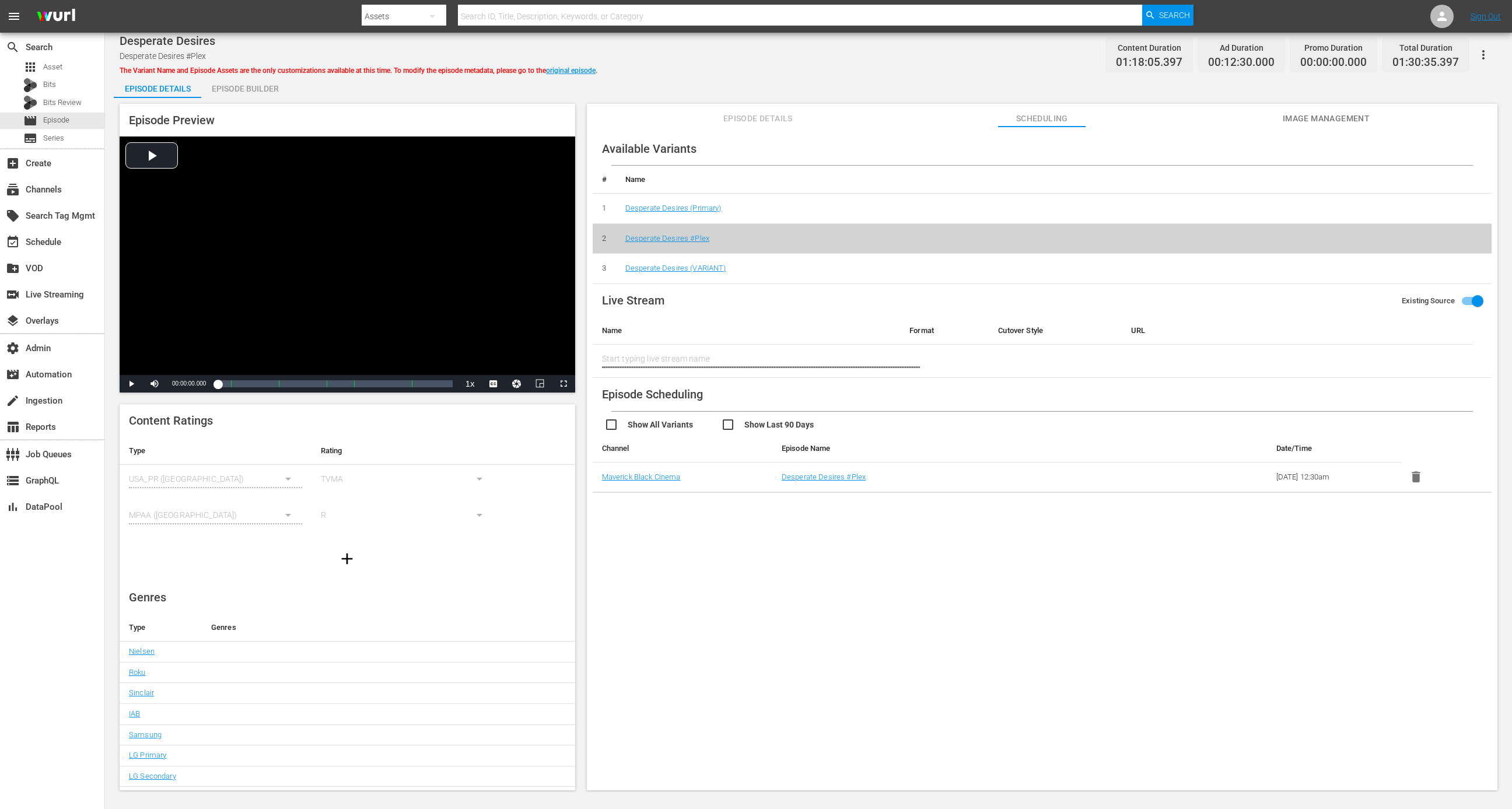
click at [684, 260] on td "Desperate Desires (VARIANT)" at bounding box center [1054, 269] width 875 height 30
click at [684, 266] on link "Desperate Desires (VARIANT)" at bounding box center [676, 268] width 101 height 9
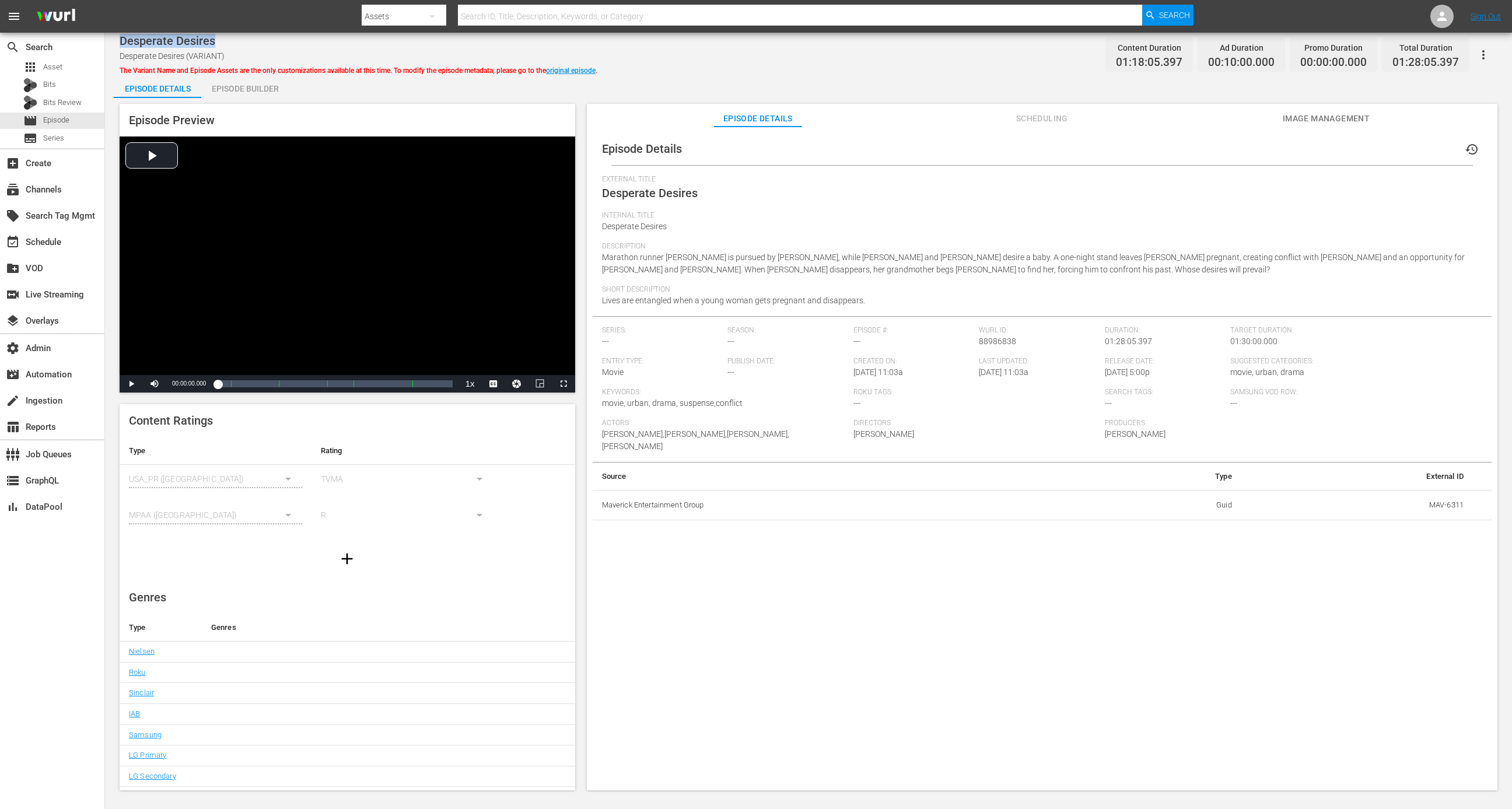
drag, startPoint x: 205, startPoint y: 42, endPoint x: 112, endPoint y: 41, distance: 93.0
click at [112, 41] on div "Desperate Desires Desperate Desires (VARIANT) The Variant Name and Episode Asse…" at bounding box center [808, 412] width 1407 height 759
copy span "Desperate Desires"
